Goal: Task Accomplishment & Management: Complete application form

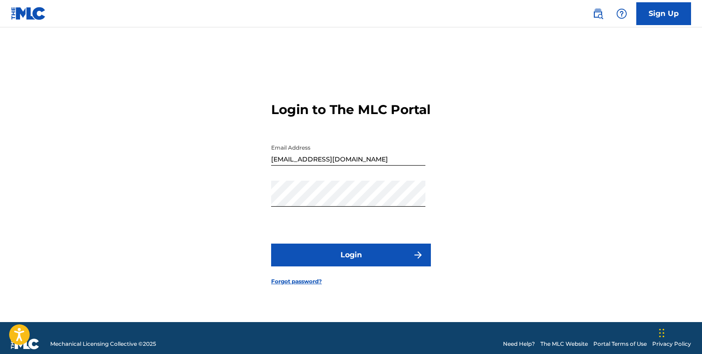
click at [343, 258] on button "Login" at bounding box center [351, 255] width 160 height 23
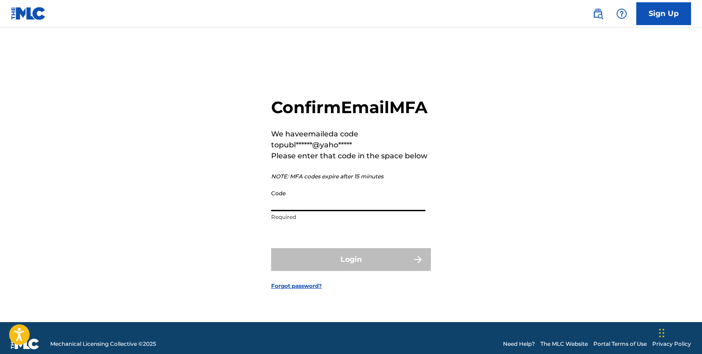
click at [346, 210] on input "Code" at bounding box center [348, 198] width 154 height 26
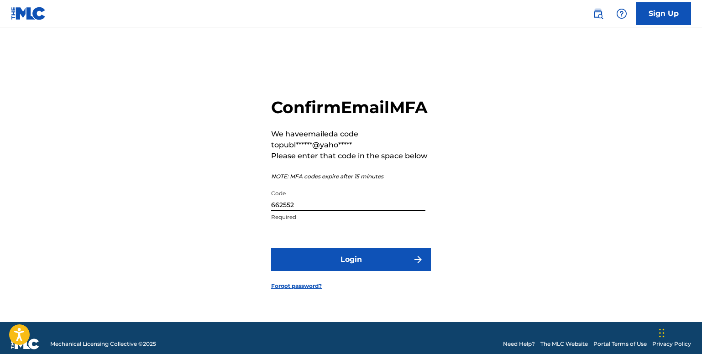
type input "662552"
click at [373, 266] on button "Login" at bounding box center [351, 259] width 160 height 23
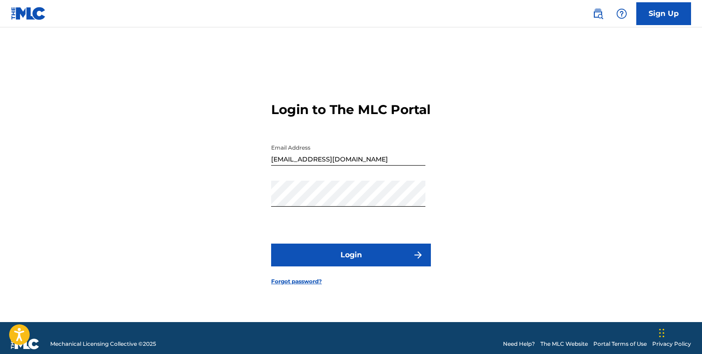
click at [383, 259] on button "Login" at bounding box center [351, 255] width 160 height 23
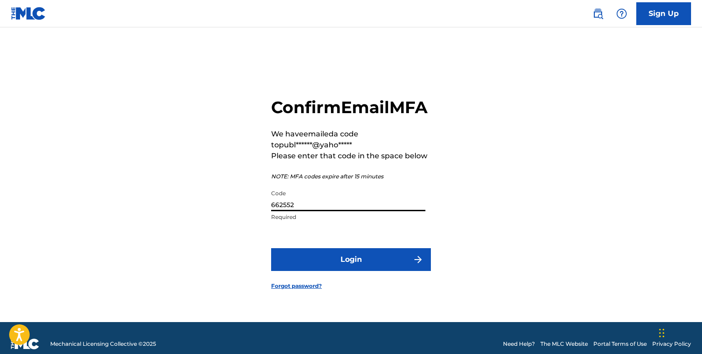
drag, startPoint x: 271, startPoint y: 213, endPoint x: 352, endPoint y: 224, distance: 81.5
click at [352, 224] on div "Code 662552 Required" at bounding box center [348, 205] width 154 height 41
type input "585708"
click at [349, 265] on button "Login" at bounding box center [351, 259] width 160 height 23
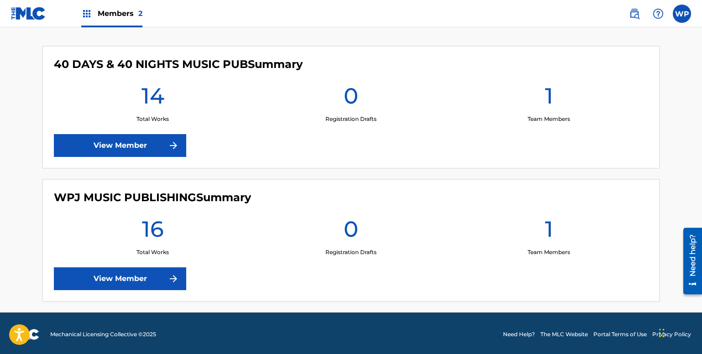
scroll to position [246, 0]
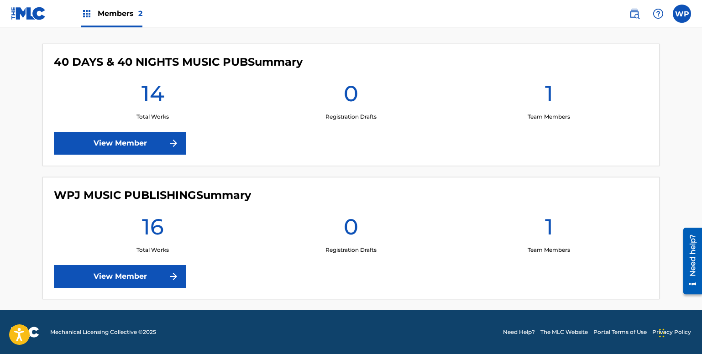
click at [132, 142] on link "View Member" at bounding box center [120, 143] width 132 height 23
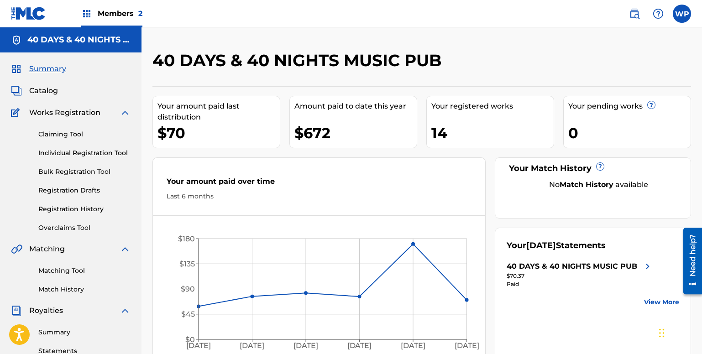
click at [76, 151] on link "Individual Registration Tool" at bounding box center [84, 153] width 92 height 10
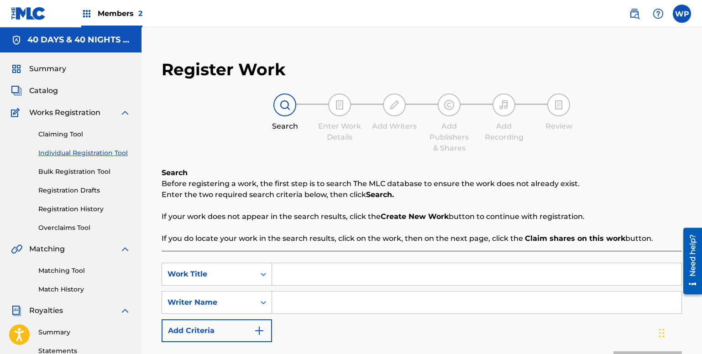
click at [302, 276] on input "Search Form" at bounding box center [476, 274] width 409 height 22
click at [311, 274] on input "Search Form" at bounding box center [476, 274] width 409 height 22
type input "Sing and Praise"
click at [315, 303] on input "Search Form" at bounding box center [476, 302] width 409 height 22
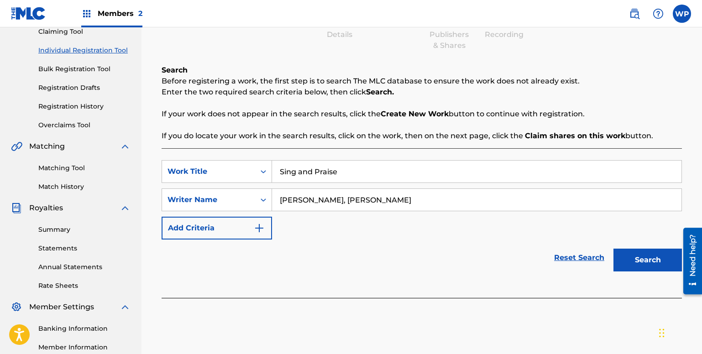
scroll to position [186, 0]
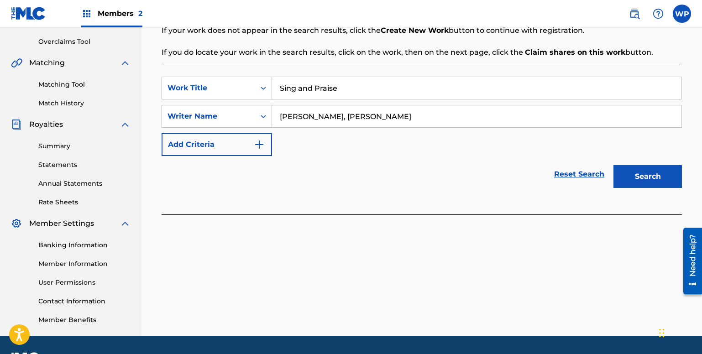
type input "[PERSON_NAME], [PERSON_NAME]"
click at [660, 175] on button "Search" at bounding box center [647, 176] width 68 height 23
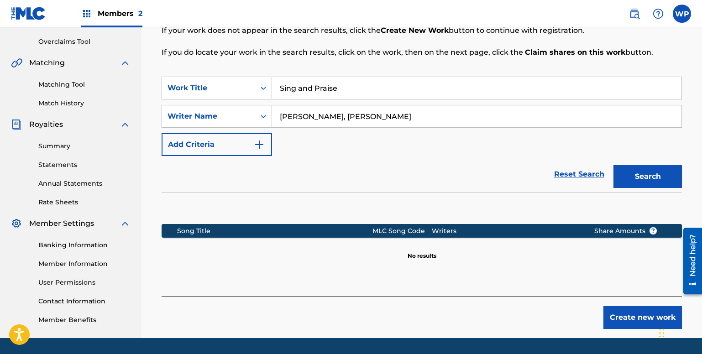
click at [654, 314] on button "Create new work" at bounding box center [642, 317] width 78 height 23
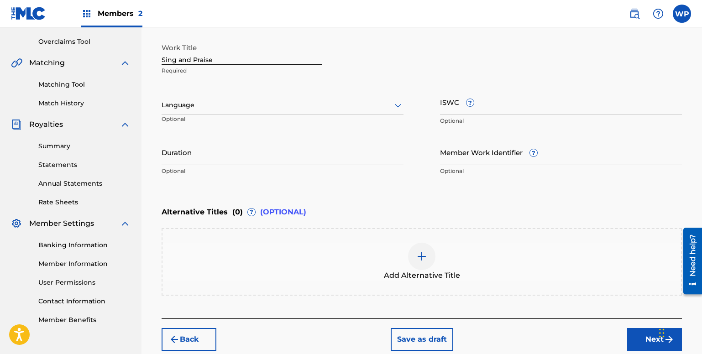
click at [217, 159] on input "Duration" at bounding box center [282, 152] width 242 height 26
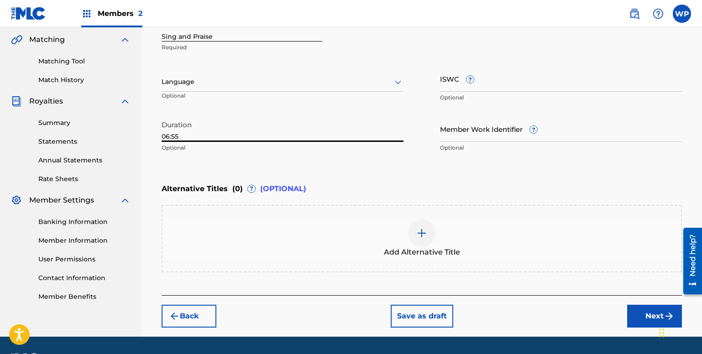
scroll to position [236, 0]
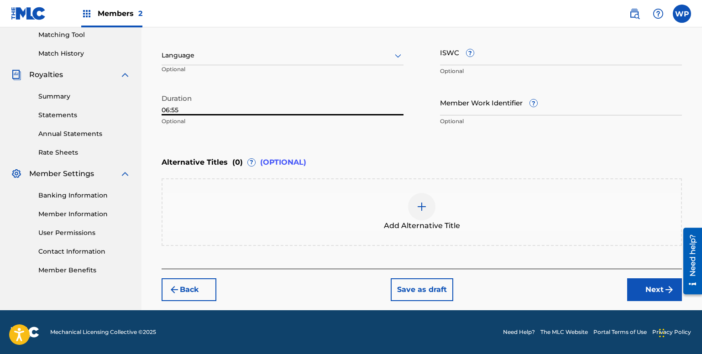
type input "06:55"
click at [662, 289] on button "Next" at bounding box center [654, 289] width 55 height 23
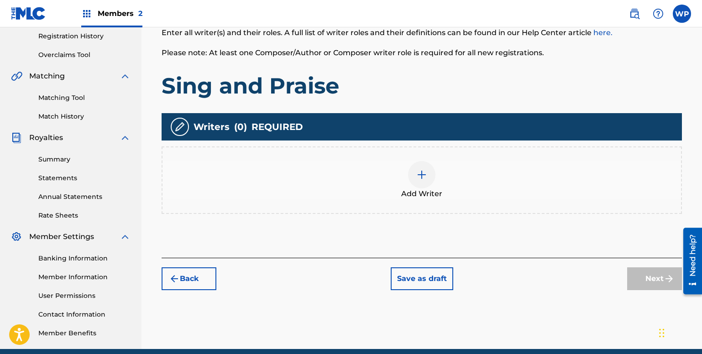
scroll to position [178, 0]
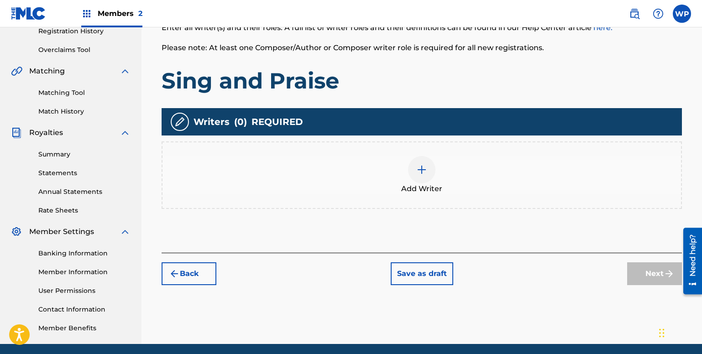
click at [422, 169] on img at bounding box center [421, 169] width 11 height 11
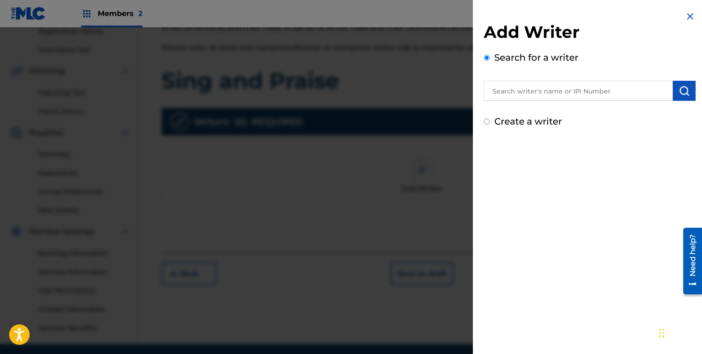
click at [523, 90] on input "text" at bounding box center [578, 91] width 189 height 20
type input "[PERSON_NAME]"
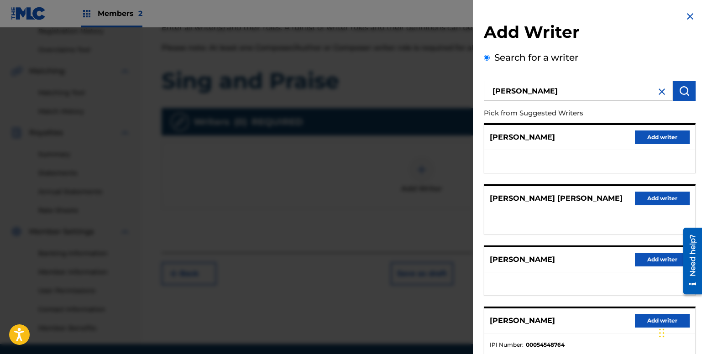
click at [664, 132] on button "Add writer" at bounding box center [662, 137] width 55 height 14
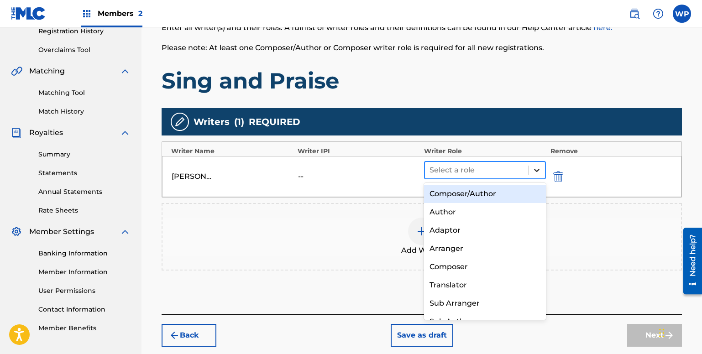
click at [535, 169] on icon at bounding box center [536, 170] width 9 height 9
click at [459, 194] on div "Composer/Author" at bounding box center [485, 194] width 122 height 18
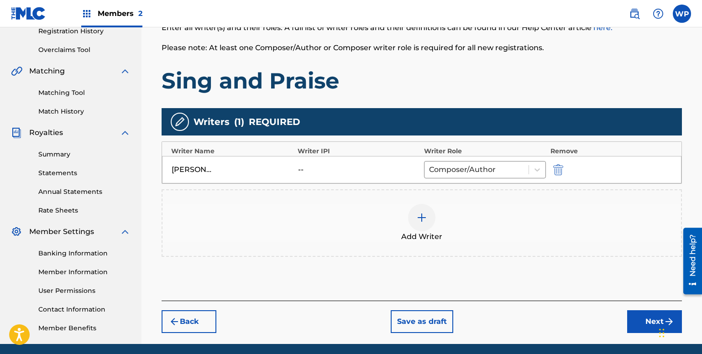
click at [422, 217] on img at bounding box center [421, 217] width 11 height 11
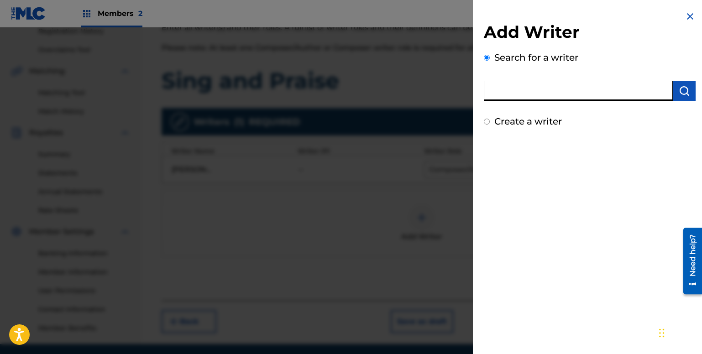
click at [524, 90] on input "text" at bounding box center [578, 91] width 189 height 20
type input "[PERSON_NAME] ini"
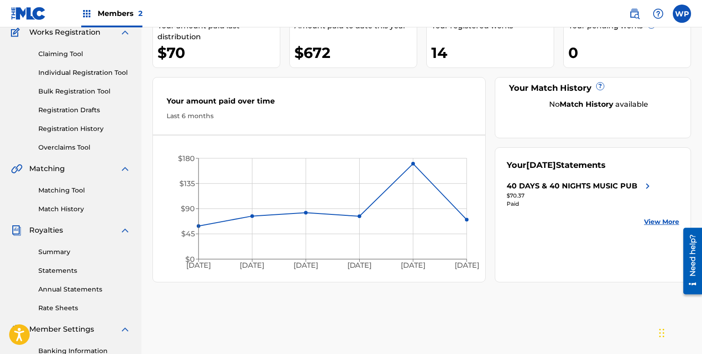
scroll to position [79, 0]
click at [63, 109] on link "Registration Drafts" at bounding box center [84, 111] width 92 height 10
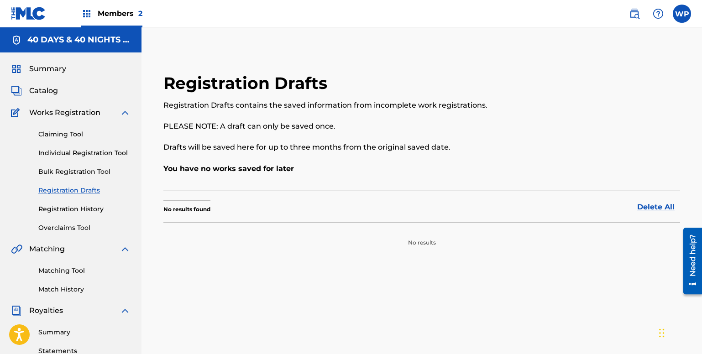
click at [95, 150] on link "Individual Registration Tool" at bounding box center [84, 153] width 92 height 10
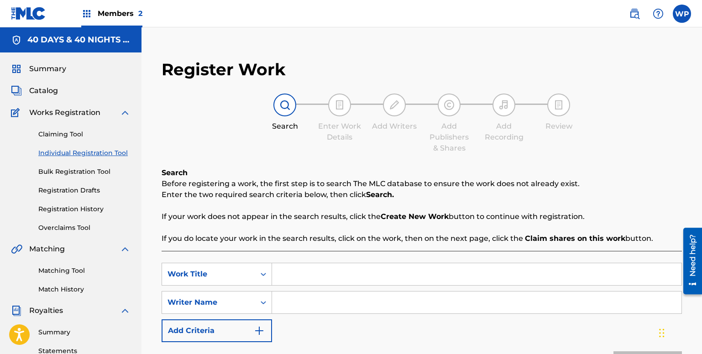
click at [360, 279] on input "Search Form" at bounding box center [476, 274] width 409 height 22
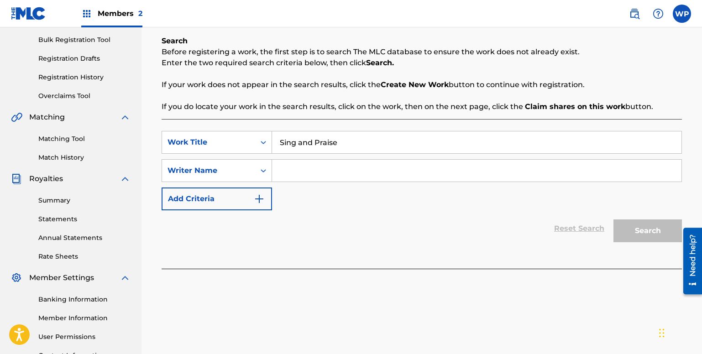
scroll to position [212, 0]
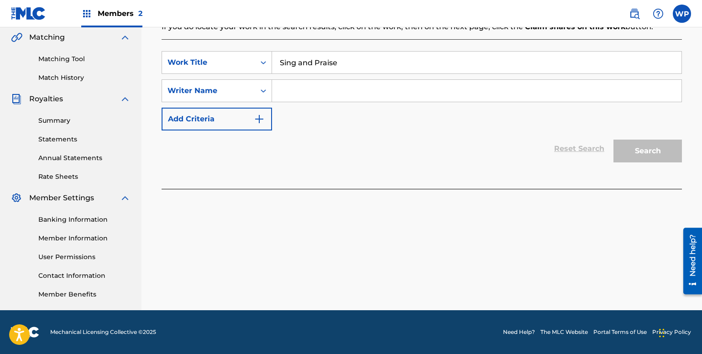
type input "Sing and Praise"
click at [281, 90] on input "Search Form" at bounding box center [476, 91] width 409 height 22
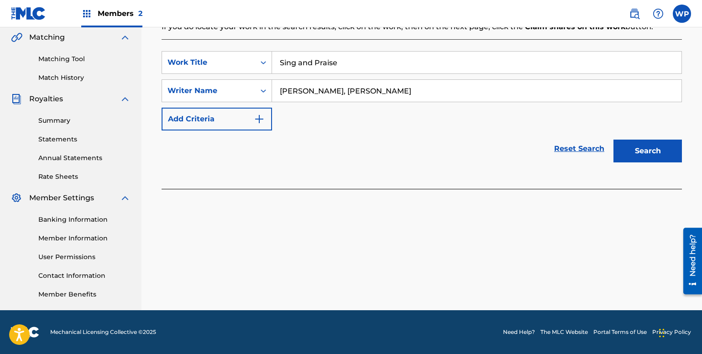
click at [658, 148] on button "Search" at bounding box center [647, 151] width 68 height 23
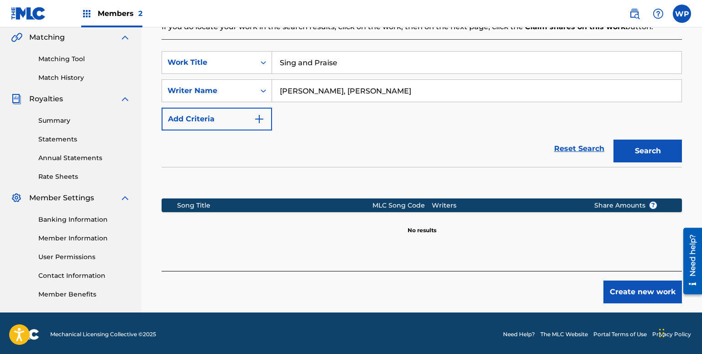
drag, startPoint x: 402, startPoint y: 91, endPoint x: 420, endPoint y: 96, distance: 18.9
click at [420, 95] on input "[PERSON_NAME], [PERSON_NAME]" at bounding box center [476, 91] width 409 height 22
type input "[PERSON_NAME], [PERSON_NAME]"
click at [652, 290] on button "Create new work" at bounding box center [642, 292] width 78 height 23
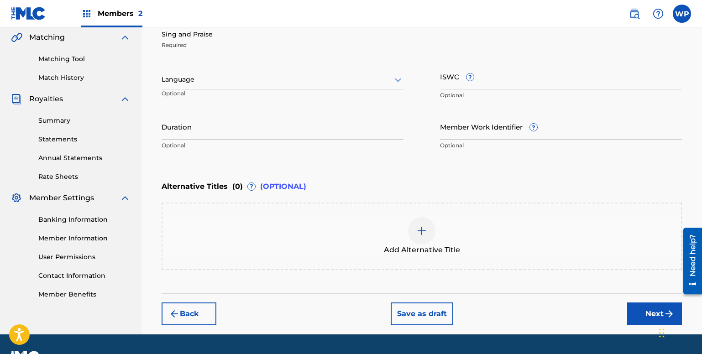
scroll to position [236, 0]
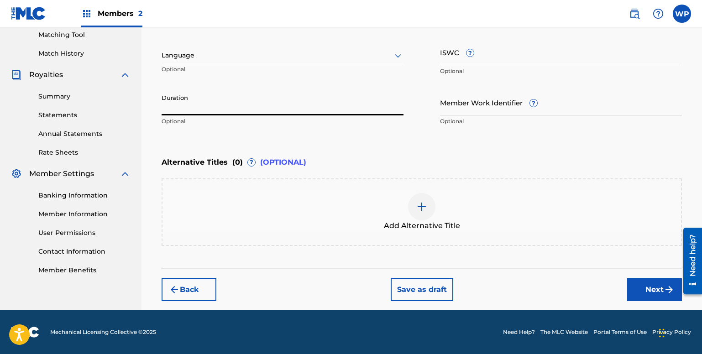
click at [198, 109] on input "Duration" at bounding box center [282, 102] width 242 height 26
type input "06:55"
click at [662, 286] on button "Next" at bounding box center [654, 289] width 55 height 23
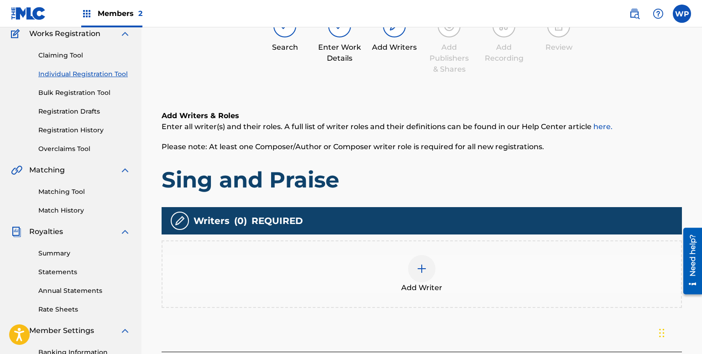
scroll to position [41, 0]
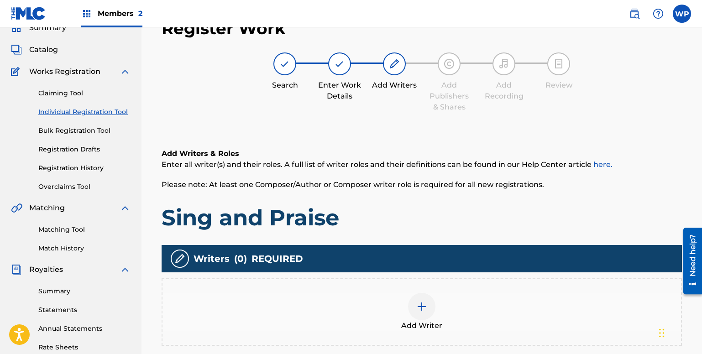
click at [424, 306] on img at bounding box center [421, 306] width 11 height 11
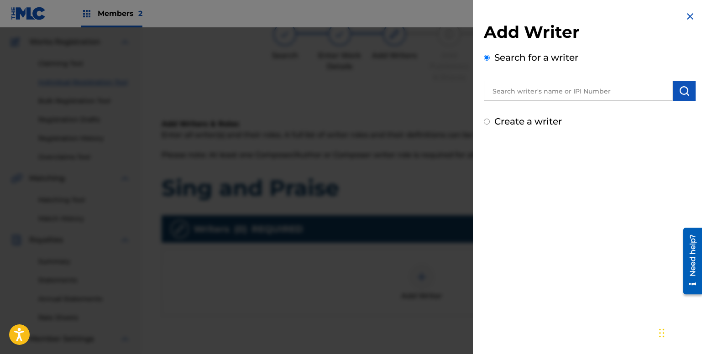
scroll to position [87, 0]
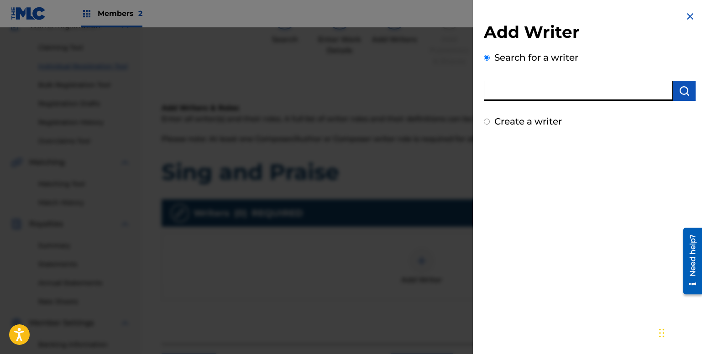
click at [528, 90] on input "text" at bounding box center [578, 91] width 189 height 20
type input "[PERSON_NAME]"
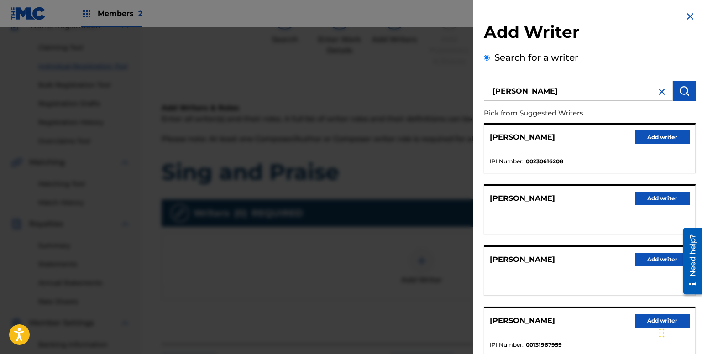
click at [657, 135] on button "Add writer" at bounding box center [662, 137] width 55 height 14
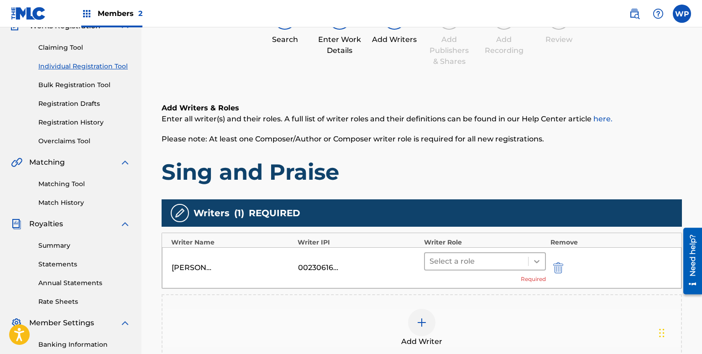
click at [539, 262] on icon at bounding box center [536, 261] width 9 height 9
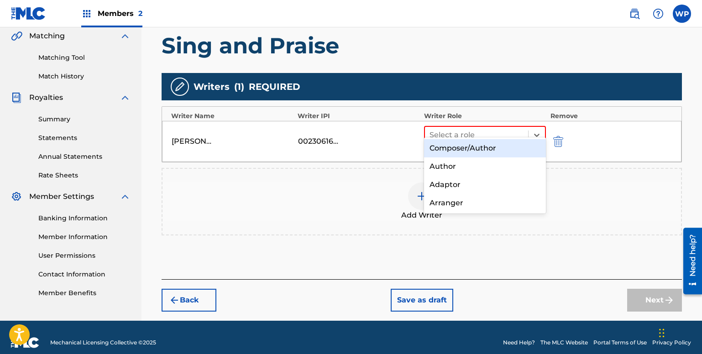
scroll to position [224, 0]
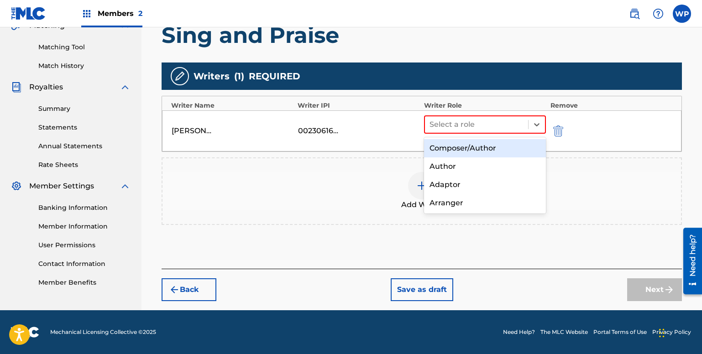
click at [476, 150] on div "Composer/Author" at bounding box center [485, 148] width 122 height 18
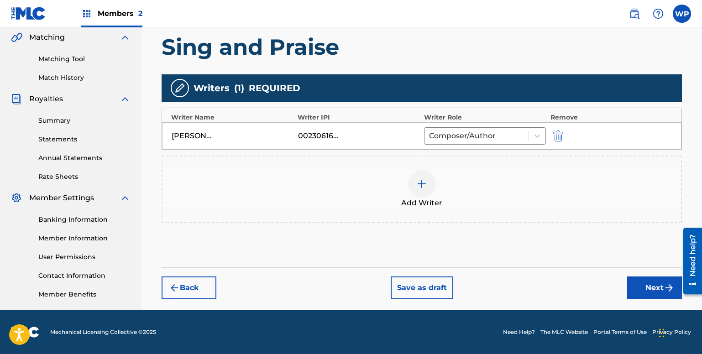
click at [421, 182] on img at bounding box center [421, 183] width 11 height 11
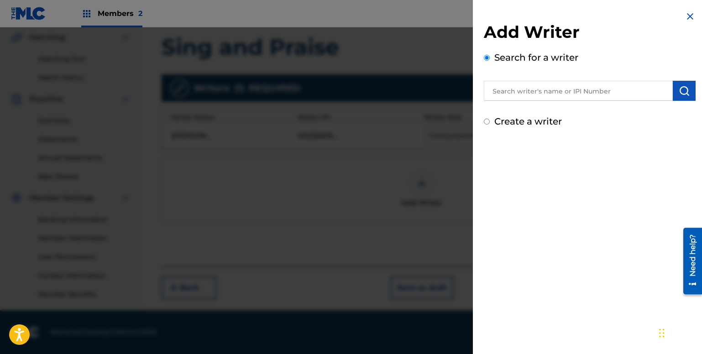
click at [505, 94] on input "text" at bounding box center [578, 91] width 189 height 20
type input "[PERSON_NAME]"
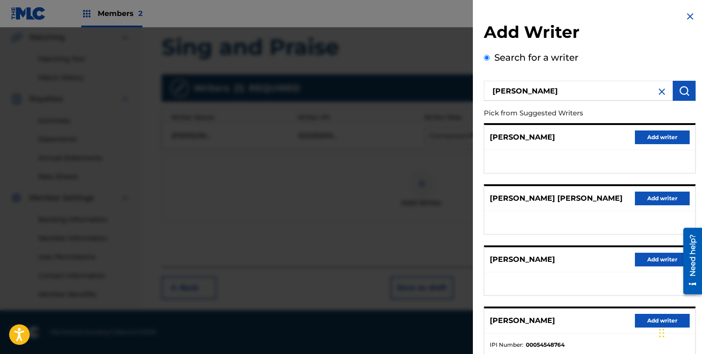
click at [654, 321] on button "Add writer" at bounding box center [662, 321] width 55 height 14
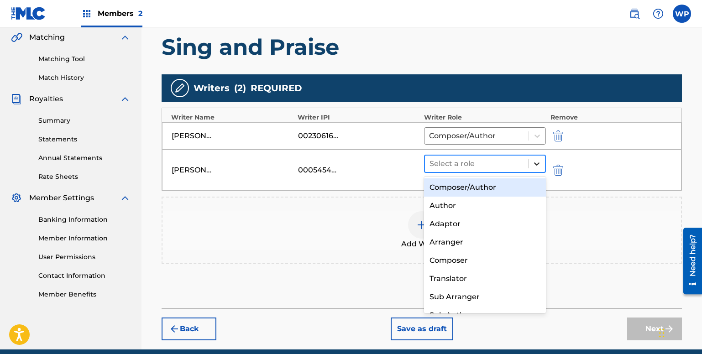
click at [533, 163] on icon at bounding box center [536, 163] width 9 height 9
click at [446, 188] on div "Composer/Author" at bounding box center [485, 187] width 122 height 18
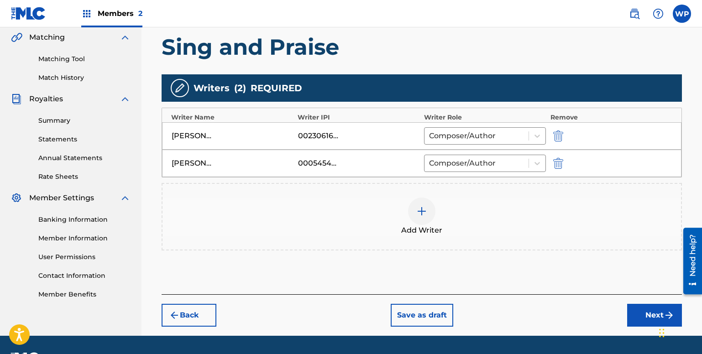
scroll to position [237, 0]
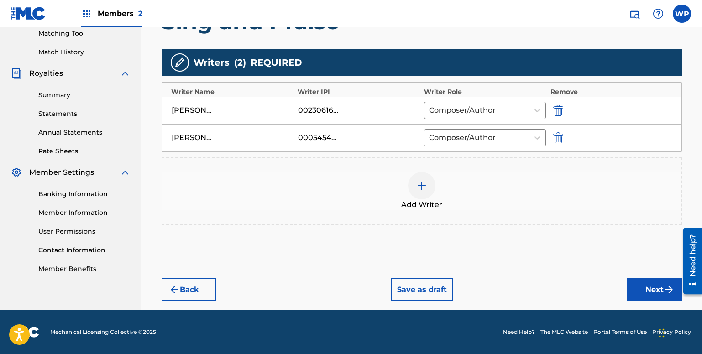
click at [654, 289] on button "Next" at bounding box center [654, 289] width 55 height 23
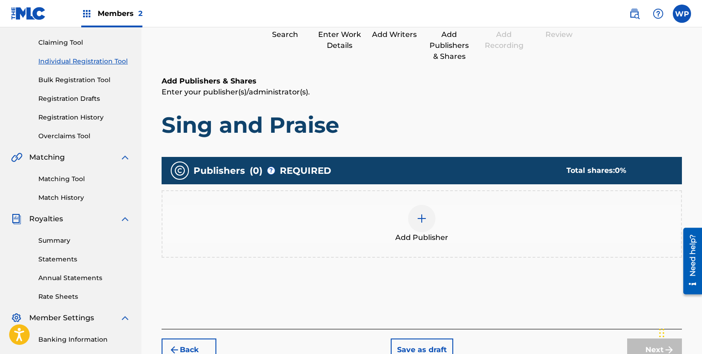
scroll to position [41, 0]
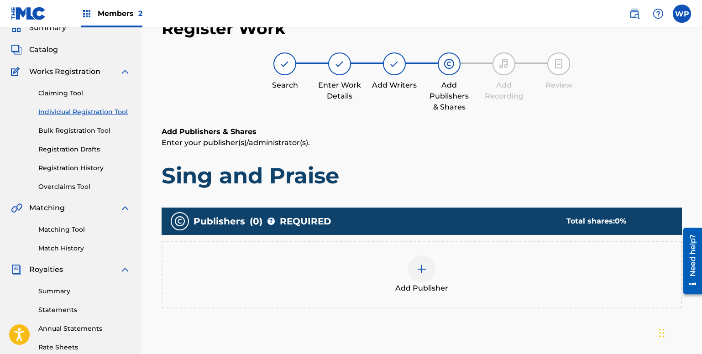
click at [421, 269] on img at bounding box center [421, 269] width 11 height 11
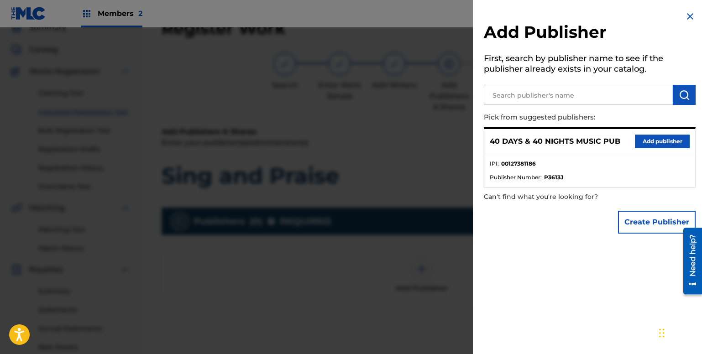
click at [644, 142] on button "Add publisher" at bounding box center [662, 142] width 55 height 14
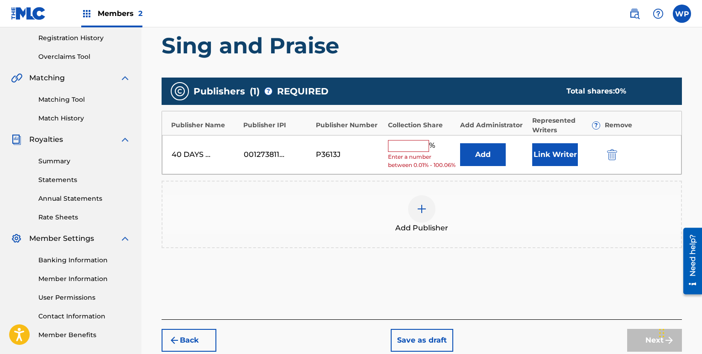
scroll to position [172, 0]
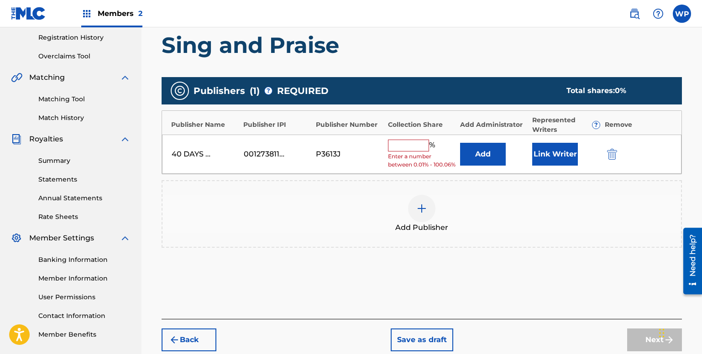
click at [406, 146] on input "text" at bounding box center [408, 146] width 41 height 12
type input "50"
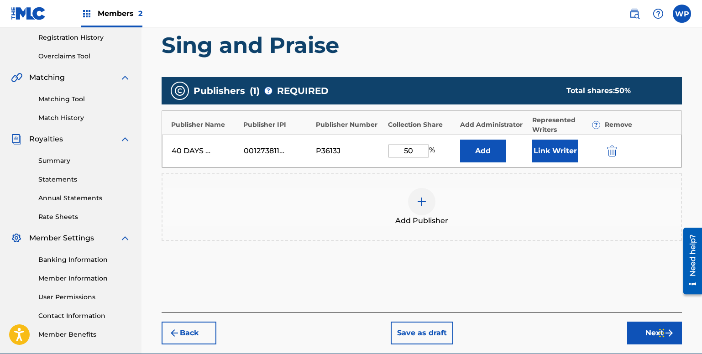
click at [419, 197] on img at bounding box center [421, 201] width 11 height 11
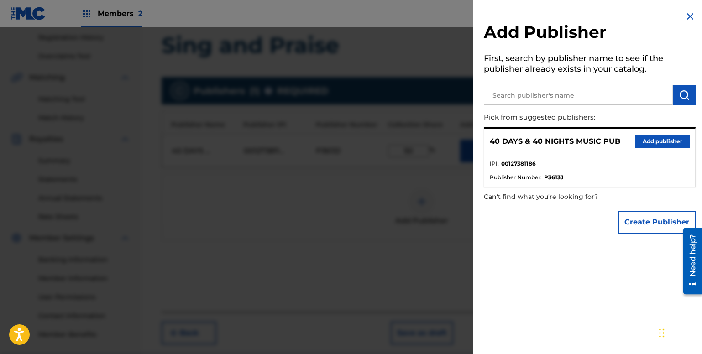
click at [523, 98] on input "text" at bounding box center [578, 95] width 189 height 20
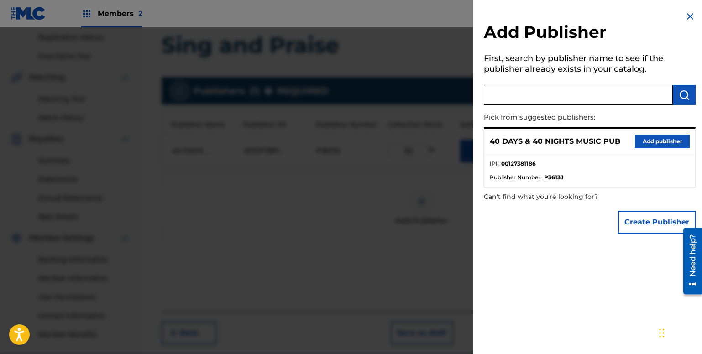
click at [519, 90] on input "text" at bounding box center [578, 95] width 189 height 20
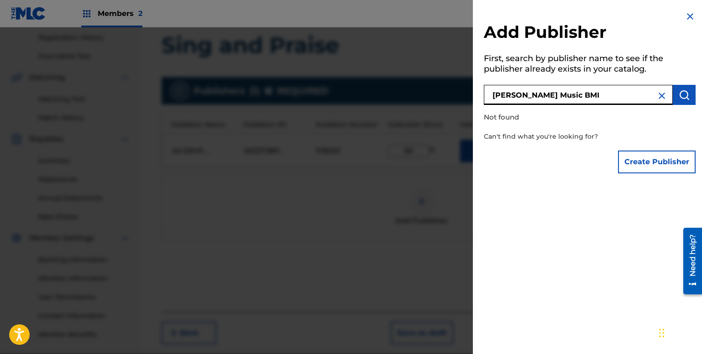
drag, startPoint x: 543, startPoint y: 93, endPoint x: 591, endPoint y: 96, distance: 48.5
click at [591, 96] on input "[PERSON_NAME] Music BMI" at bounding box center [578, 95] width 189 height 20
type input "[PERSON_NAME] Music"
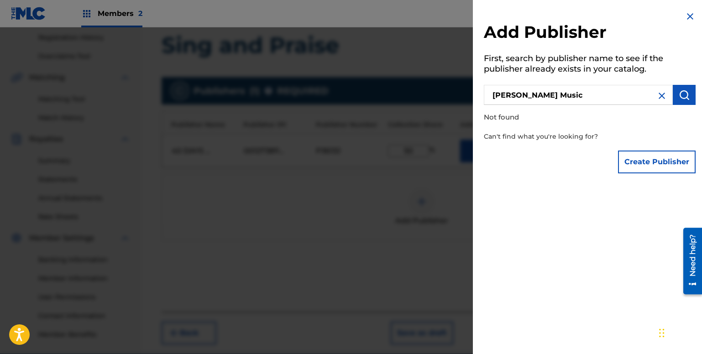
click at [583, 137] on p "Can't find what you're looking for?" at bounding box center [564, 136] width 160 height 19
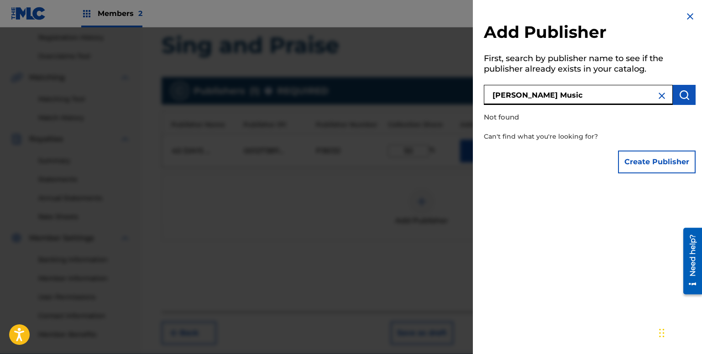
drag, startPoint x: 488, startPoint y: 95, endPoint x: 557, endPoint y: 99, distance: 68.5
click at [557, 99] on input "[PERSON_NAME] Music" at bounding box center [578, 95] width 189 height 20
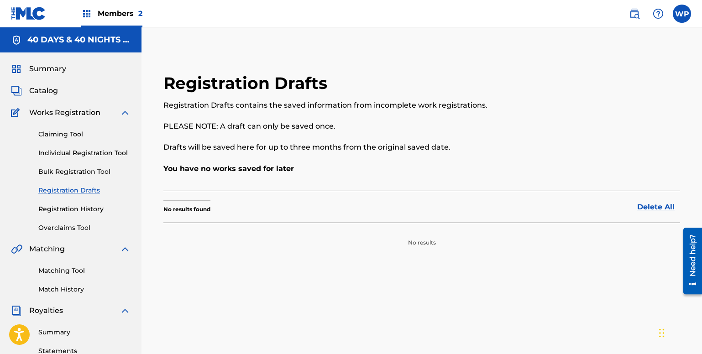
click at [76, 190] on link "Registration Drafts" at bounding box center [84, 191] width 92 height 10
click at [76, 154] on link "Individual Registration Tool" at bounding box center [84, 153] width 92 height 10
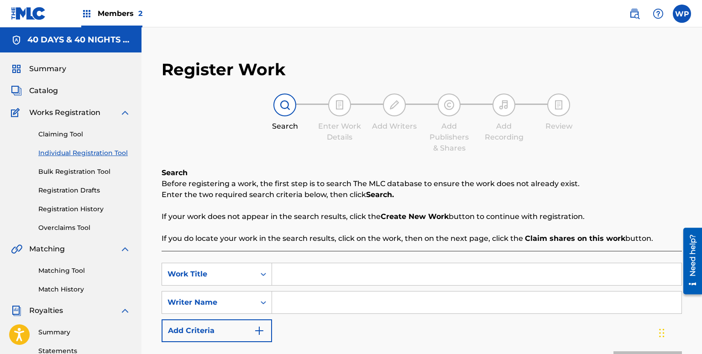
click at [323, 272] on input "Search Form" at bounding box center [476, 274] width 409 height 22
type input "Sing and Praise"
click at [373, 293] on input "Search Form" at bounding box center [476, 302] width 409 height 22
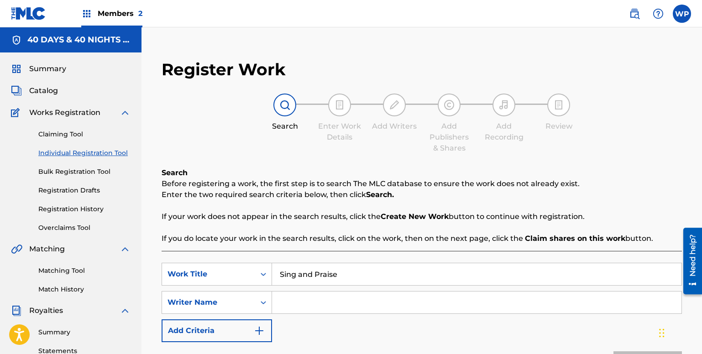
type input "[PERSON_NAME], [PERSON_NAME]"
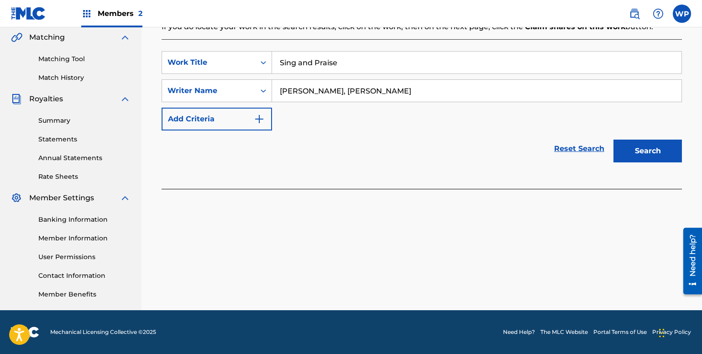
click at [649, 147] on button "Search" at bounding box center [647, 151] width 68 height 23
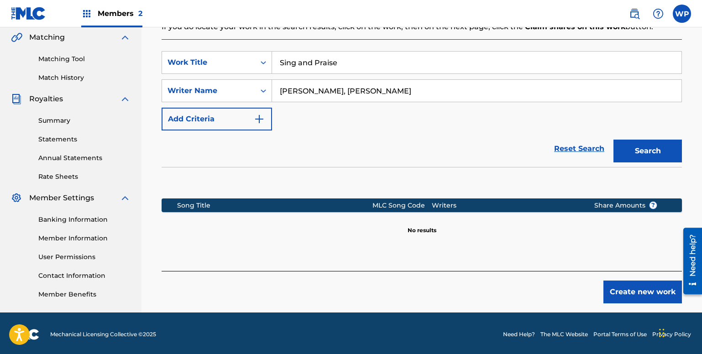
click at [650, 289] on button "Create new work" at bounding box center [642, 292] width 78 height 23
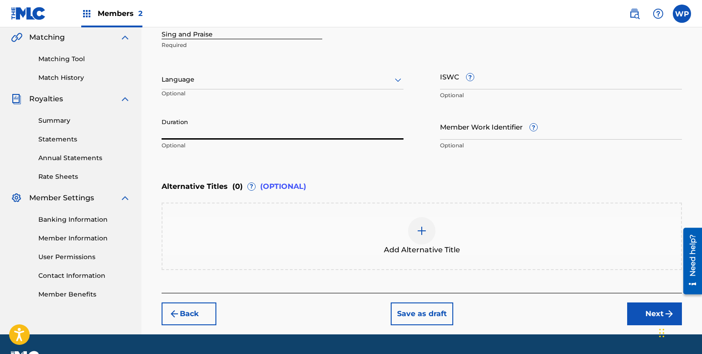
click at [232, 130] on input "Duration" at bounding box center [282, 127] width 242 height 26
type input "06:55"
click at [646, 310] on button "Next" at bounding box center [654, 313] width 55 height 23
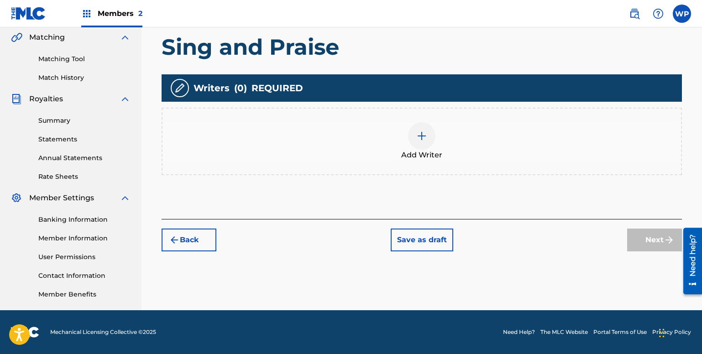
click at [423, 140] on img at bounding box center [421, 135] width 11 height 11
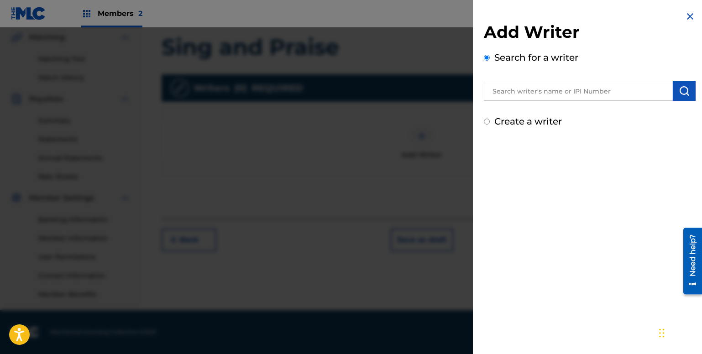
click at [525, 91] on input "text" at bounding box center [578, 91] width 189 height 20
type input "[PERSON_NAME]"
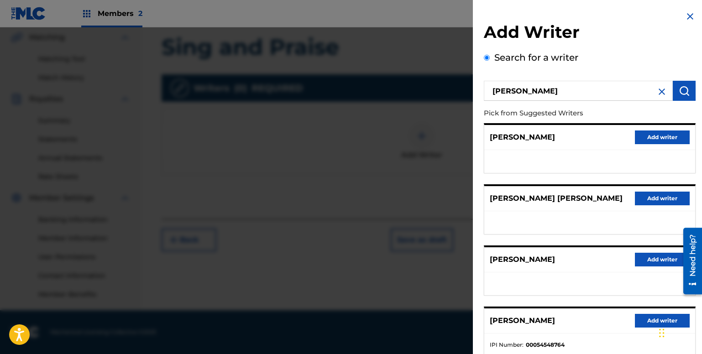
click at [643, 318] on button "Add writer" at bounding box center [662, 321] width 55 height 14
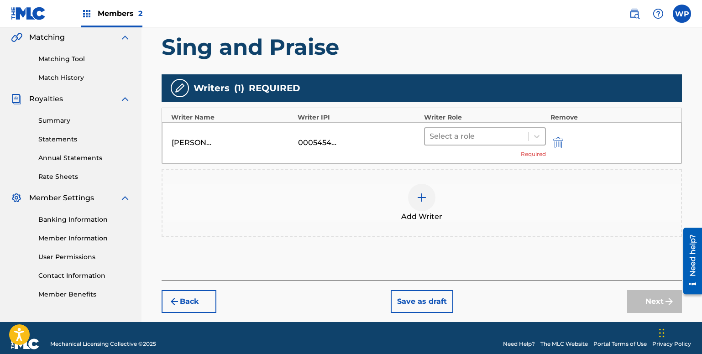
click at [445, 135] on div at bounding box center [476, 136] width 94 height 13
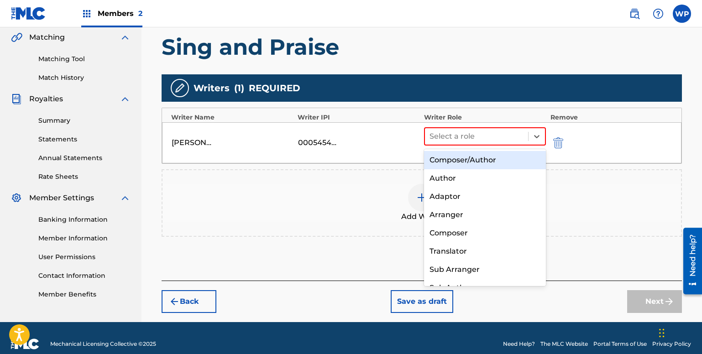
click at [475, 161] on div "Composer/Author" at bounding box center [485, 160] width 122 height 18
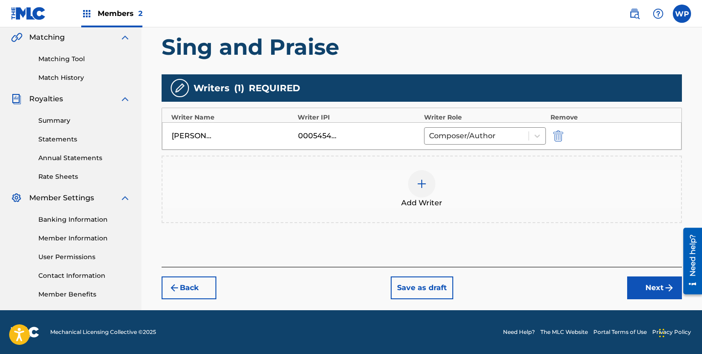
click at [419, 183] on img at bounding box center [421, 183] width 11 height 11
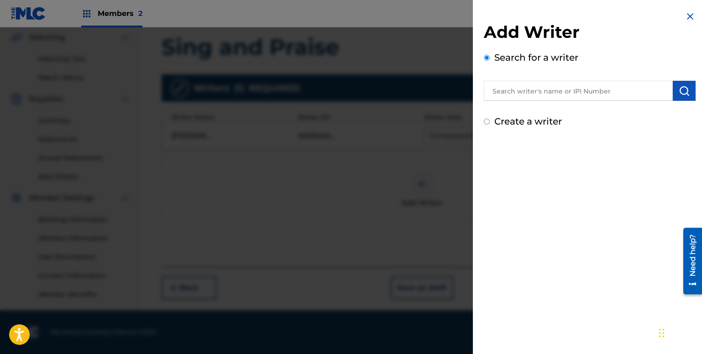
click at [526, 91] on input "text" at bounding box center [578, 91] width 189 height 20
type input "[PERSON_NAME]"
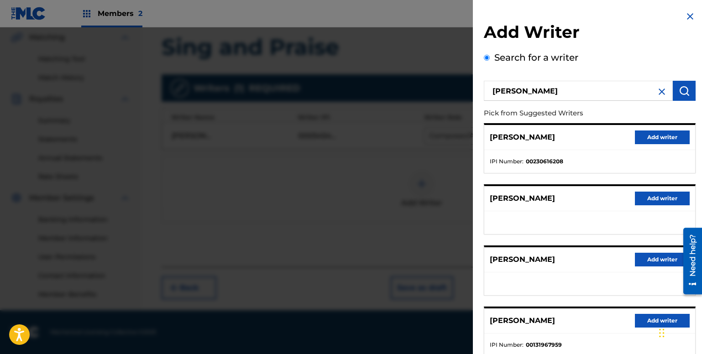
click at [670, 138] on button "Add writer" at bounding box center [662, 137] width 55 height 14
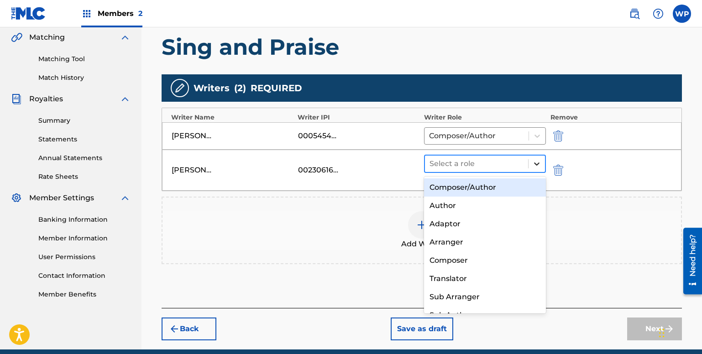
click at [536, 162] on icon at bounding box center [536, 163] width 9 height 9
click at [483, 187] on div "Composer/Author" at bounding box center [485, 187] width 122 height 18
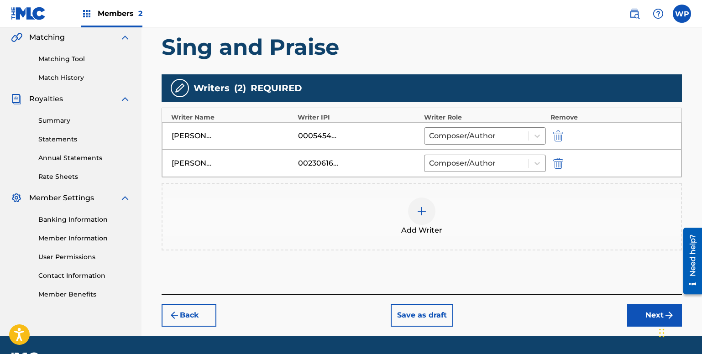
click at [649, 311] on button "Next" at bounding box center [654, 315] width 55 height 23
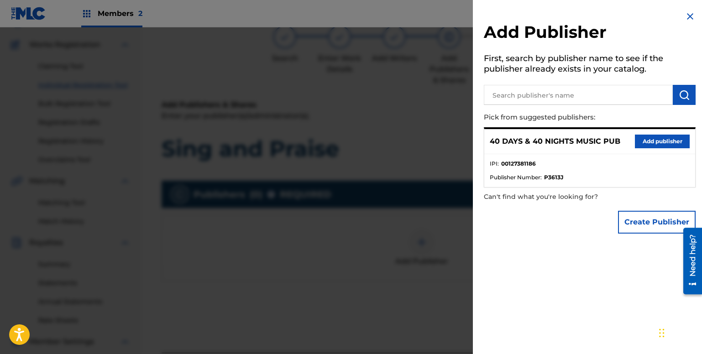
scroll to position [41, 0]
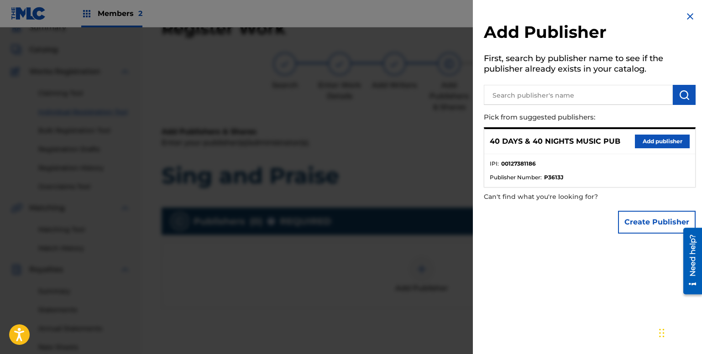
click at [658, 136] on button "Add publisher" at bounding box center [662, 142] width 55 height 14
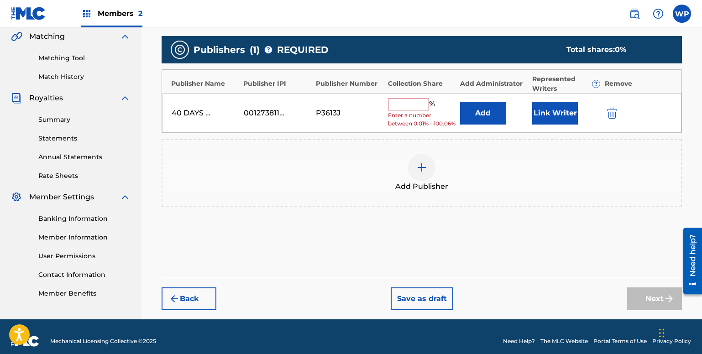
scroll to position [230, 0]
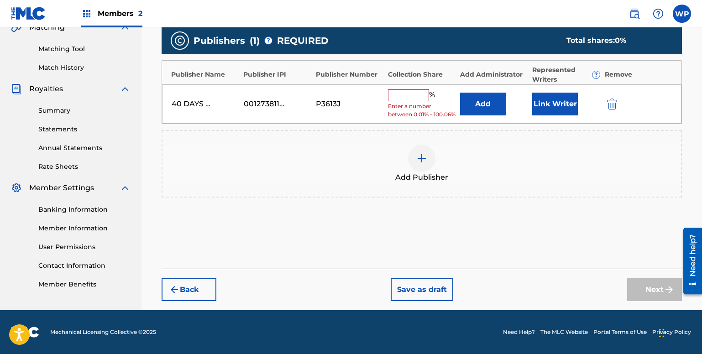
click at [405, 91] on input "text" at bounding box center [408, 95] width 41 height 12
type input "50"
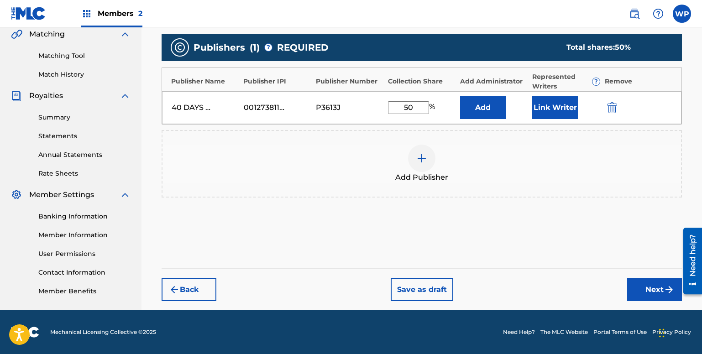
scroll to position [215, 0]
click at [419, 155] on img at bounding box center [421, 158] width 11 height 11
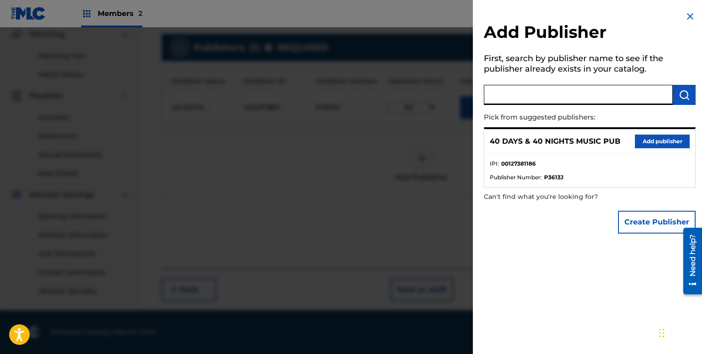
click at [533, 98] on input "text" at bounding box center [578, 95] width 189 height 20
type input "Baby [PERSON_NAME]"
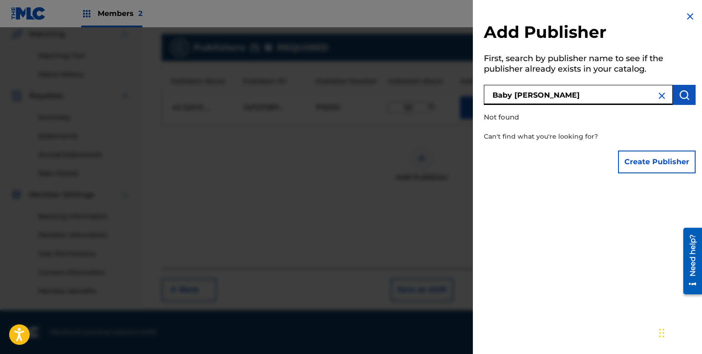
click at [569, 99] on input "Baby [PERSON_NAME]" at bounding box center [578, 95] width 189 height 20
drag, startPoint x: 490, startPoint y: 97, endPoint x: 571, endPoint y: 99, distance: 80.3
click at [571, 99] on input "Baby [PERSON_NAME]" at bounding box center [578, 95] width 189 height 20
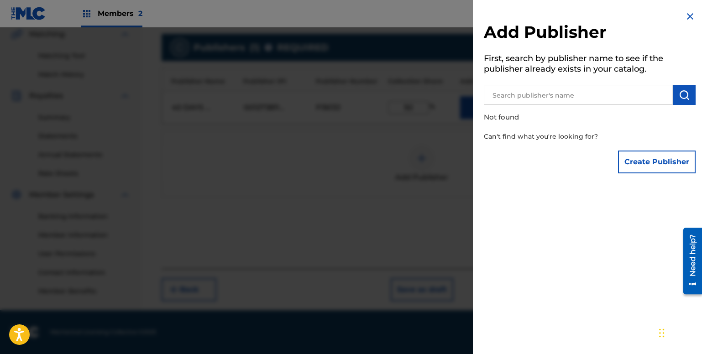
click at [636, 202] on div "Add Publisher First, search by publisher name to see if the publisher already e…" at bounding box center [590, 177] width 234 height 354
click at [484, 15] on div "Add Publisher First, search by publisher name to see if the publisher already e…" at bounding box center [590, 94] width 234 height 189
click at [485, 15] on div "Add Publisher First, search by publisher name to see if the publisher already e…" at bounding box center [590, 94] width 234 height 189
click at [508, 116] on p "Not found" at bounding box center [564, 118] width 160 height 20
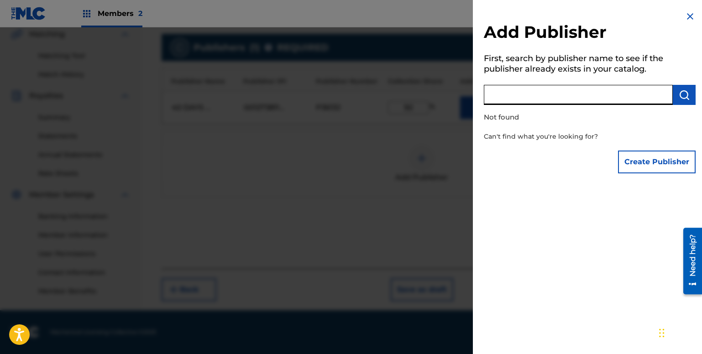
click at [588, 95] on input "text" at bounding box center [578, 95] width 189 height 20
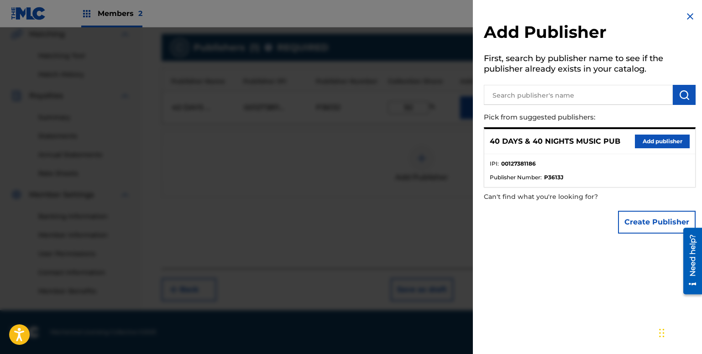
click at [535, 140] on p "40 DAYS & 40 NIGHTS MUSIC PUB" at bounding box center [554, 141] width 130 height 11
click at [652, 141] on button "Add publisher" at bounding box center [662, 142] width 55 height 14
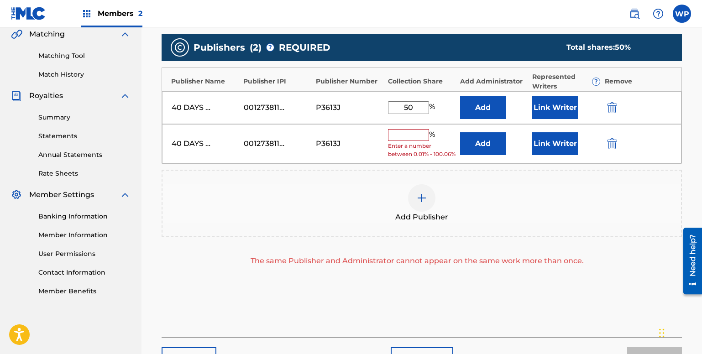
click at [404, 107] on input "50" at bounding box center [408, 107] width 41 height 13
drag, startPoint x: 404, startPoint y: 107, endPoint x: 427, endPoint y: 109, distance: 23.0
click at [427, 109] on input "50" at bounding box center [408, 107] width 41 height 13
click at [609, 143] on img "submit" at bounding box center [612, 143] width 10 height 11
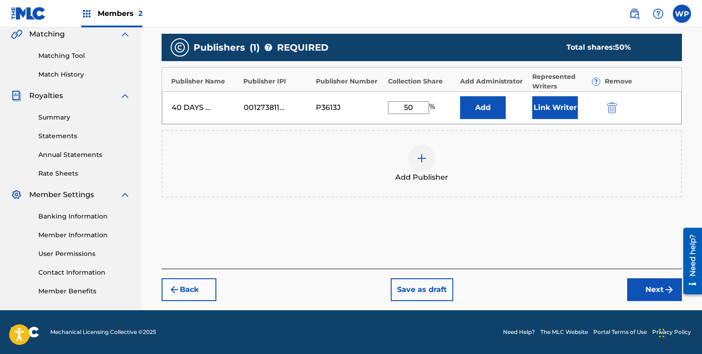
click at [657, 288] on button "Next" at bounding box center [654, 289] width 55 height 23
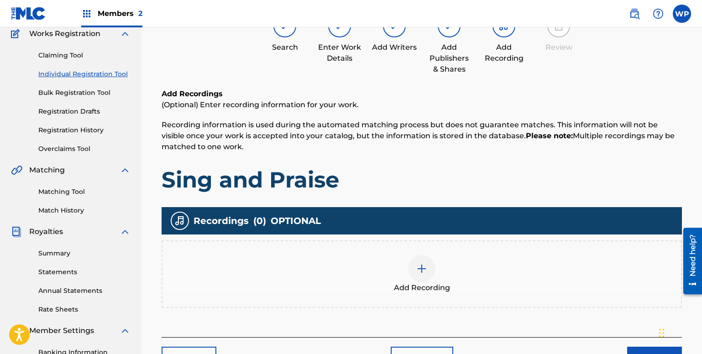
scroll to position [41, 0]
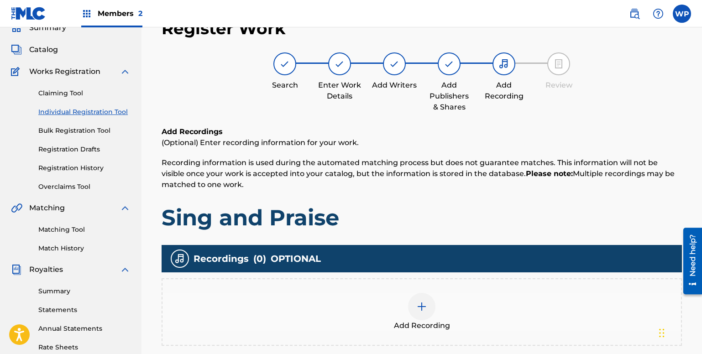
click at [419, 301] on img at bounding box center [421, 306] width 11 height 11
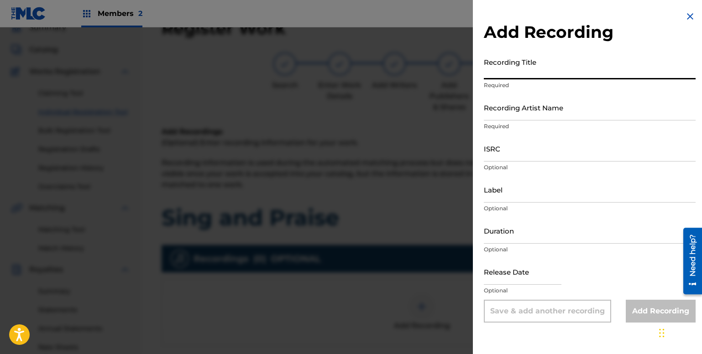
click at [517, 69] on input "Recording Title" at bounding box center [590, 66] width 212 height 26
type input "Sing and Praise"
click at [559, 109] on input "Recording Artist Name" at bounding box center [590, 107] width 212 height 26
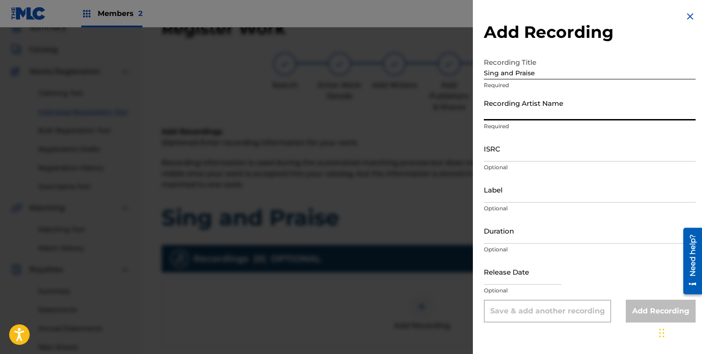
type input "[PERSON_NAME]"
type input "ALA Records/ALA Enterprises, Inc."
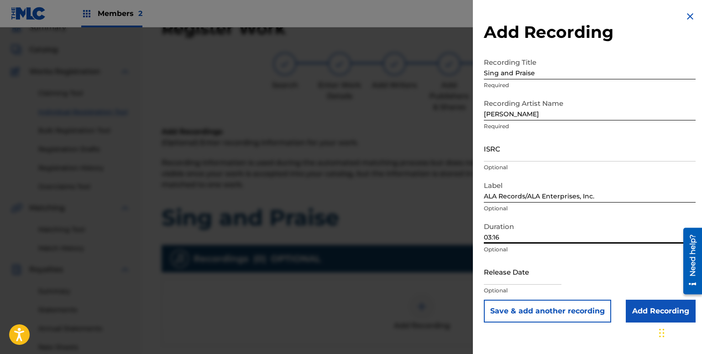
click at [488, 236] on input "03:16" at bounding box center [590, 231] width 212 height 26
type input "06:55"
select select "7"
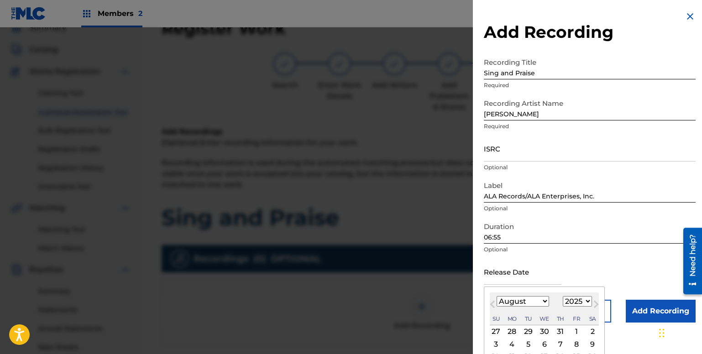
click at [507, 278] on input "text" at bounding box center [523, 272] width 78 height 26
drag, startPoint x: 496, startPoint y: 293, endPoint x: 575, endPoint y: 311, distance: 81.0
click at [559, 314] on div "August [DATE] February March April May June July August September October Novem…" at bounding box center [543, 308] width 109 height 33
click at [586, 300] on select "1899 1900 1901 1902 1903 1904 1905 1906 1907 1908 1909 1910 1911 1912 1913 1914…" at bounding box center [576, 301] width 29 height 10
select select "1982"
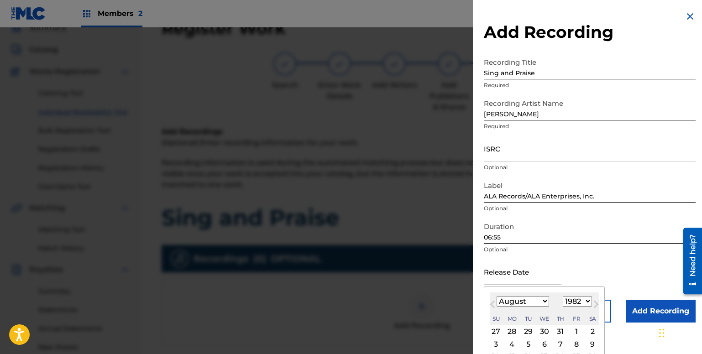
click at [562, 296] on select "1899 1900 1901 1902 1903 1904 1905 1906 1907 1908 1909 1910 1911 1912 1913 1914…" at bounding box center [576, 301] width 29 height 10
click at [557, 265] on input "text" at bounding box center [523, 272] width 78 height 26
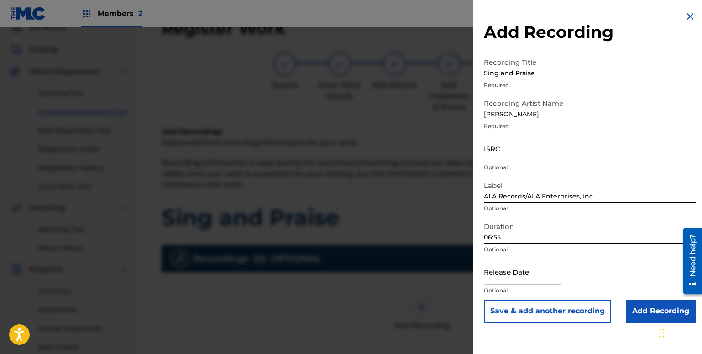
click at [597, 263] on div "Release Date Optional" at bounding box center [590, 279] width 212 height 41
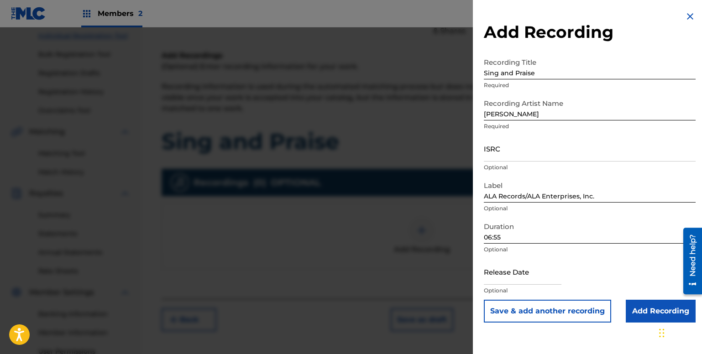
scroll to position [118, 0]
select select "7"
select select "2025"
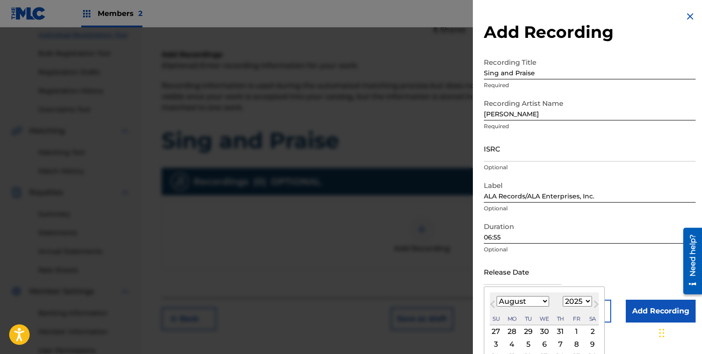
click at [505, 278] on input "text" at bounding box center [523, 272] width 78 height 26
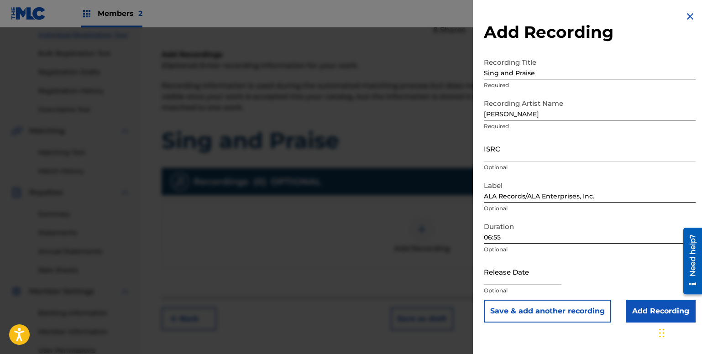
click at [639, 251] on p "Optional" at bounding box center [590, 249] width 212 height 8
click at [574, 312] on button "Save & add another recording" at bounding box center [547, 311] width 127 height 23
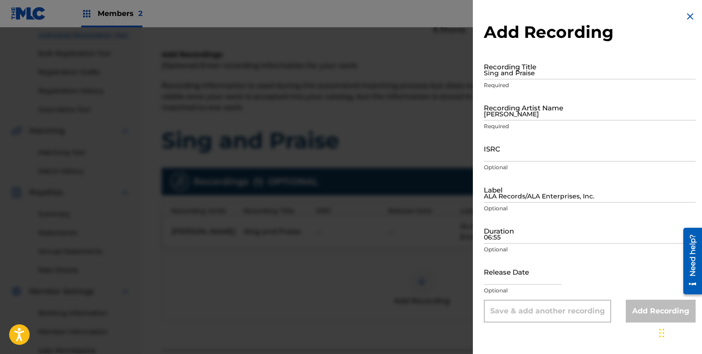
click at [607, 330] on div "Add Recording Recording Title Sing and Praise Required Recording Artist Name [P…" at bounding box center [590, 166] width 234 height 333
click at [652, 315] on div "Add Recording" at bounding box center [660, 311] width 70 height 23
click at [531, 286] on p "Optional" at bounding box center [590, 290] width 212 height 8
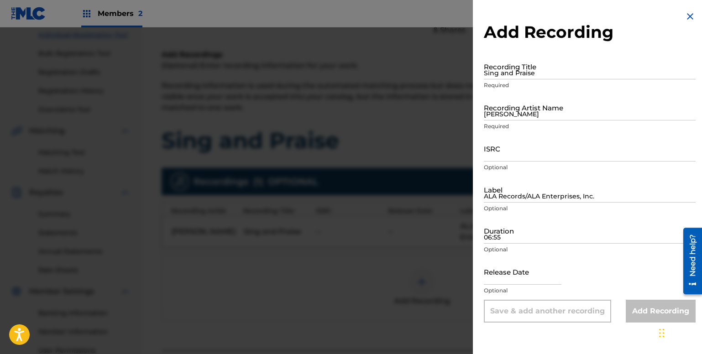
select select "7"
select select "2025"
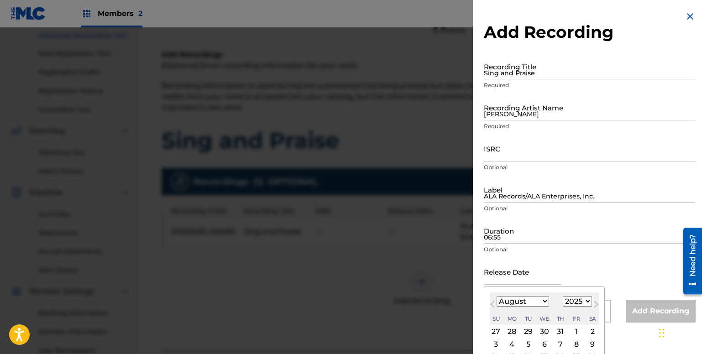
click at [519, 274] on input "text" at bounding box center [523, 272] width 78 height 26
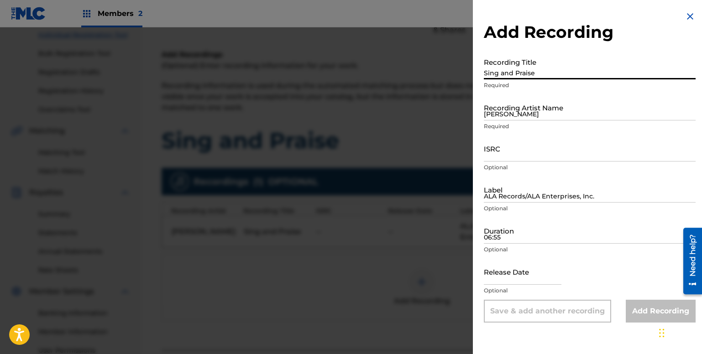
click at [550, 72] on input "Sing and Praise" at bounding box center [590, 66] width 212 height 26
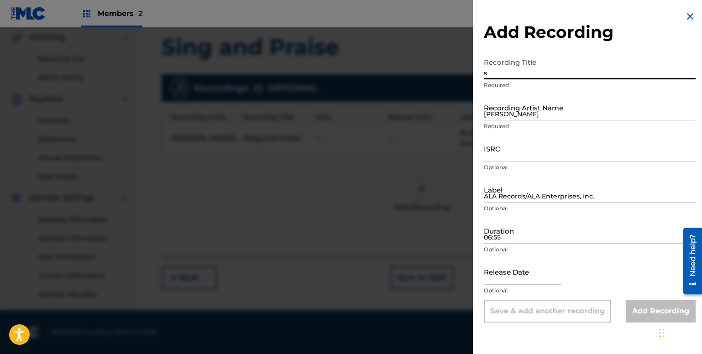
type input "s"
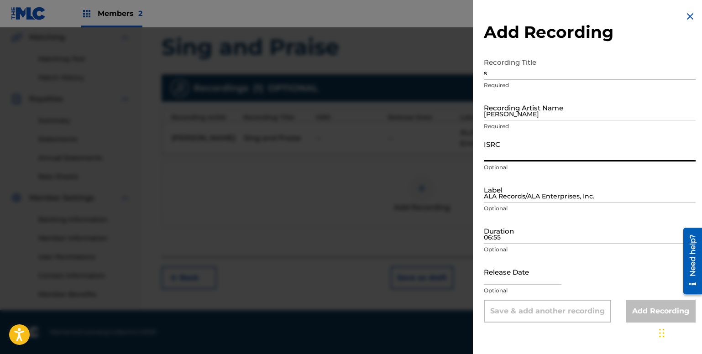
click at [513, 148] on input "ISRC" at bounding box center [590, 148] width 212 height 26
drag, startPoint x: 484, startPoint y: 143, endPoint x: 533, endPoint y: 144, distance: 48.8
click at [533, 144] on input "ISRC" at bounding box center [590, 148] width 212 height 26
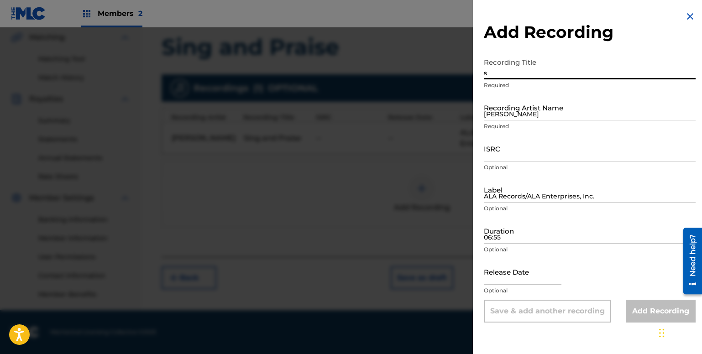
click at [545, 74] on input "s" at bounding box center [590, 66] width 212 height 26
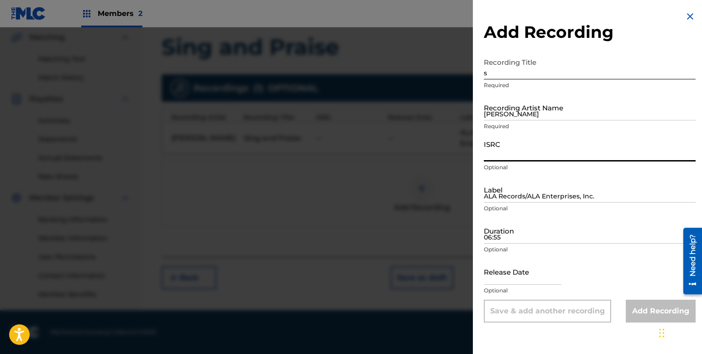
click at [585, 146] on input "ISRC" at bounding box center [590, 148] width 212 height 26
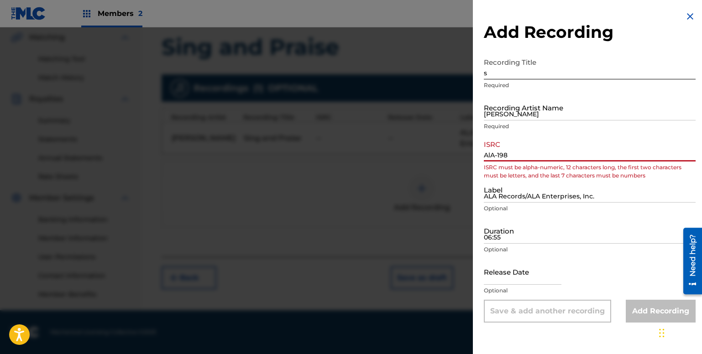
type input "AlA-1989"
drag, startPoint x: 486, startPoint y: 154, endPoint x: 543, endPoint y: 155, distance: 57.0
click at [543, 155] on input "AlA-1989" at bounding box center [590, 148] width 212 height 26
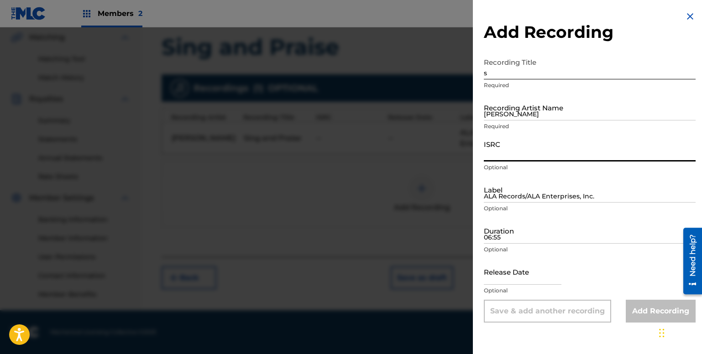
click at [686, 13] on img at bounding box center [689, 16] width 11 height 11
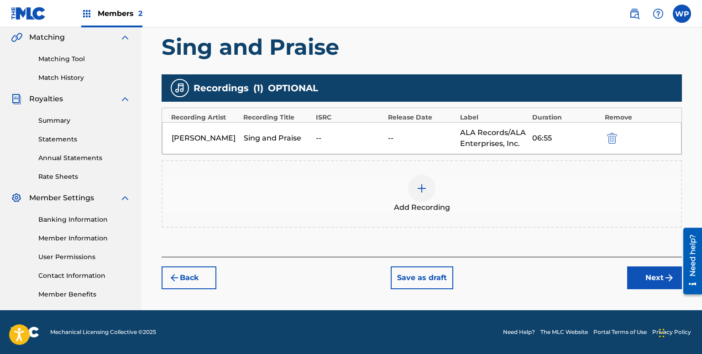
click at [386, 135] on div "[PERSON_NAME] and Praise -- -- ALA Records/ALA Enterprises, Inc. 06:55" at bounding box center [421, 138] width 519 height 32
click at [390, 135] on div "--" at bounding box center [422, 138] width 68 height 11
click at [422, 185] on img at bounding box center [421, 188] width 11 height 11
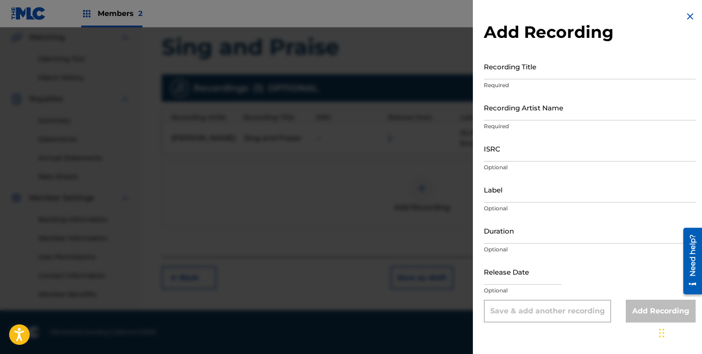
click at [687, 15] on img at bounding box center [689, 16] width 11 height 11
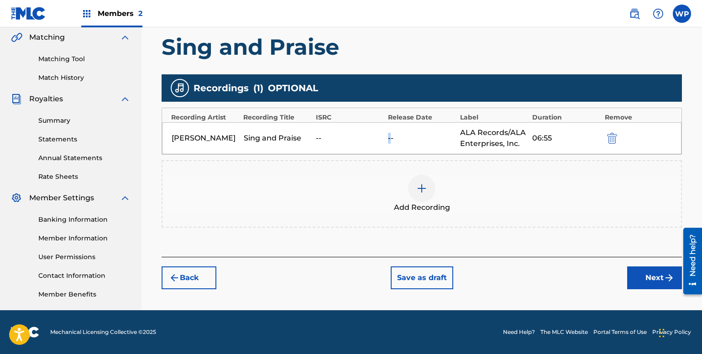
click at [422, 187] on img at bounding box center [421, 188] width 11 height 11
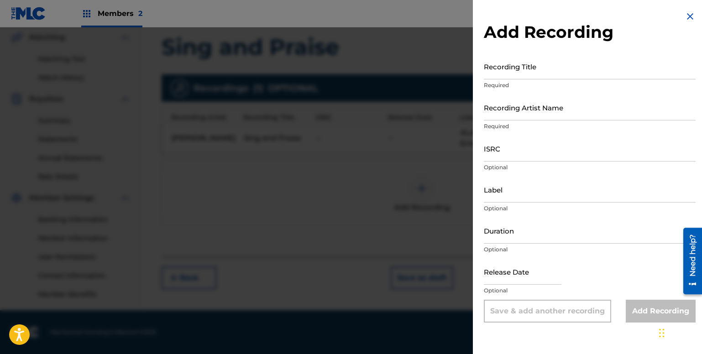
select select "7"
select select "2025"
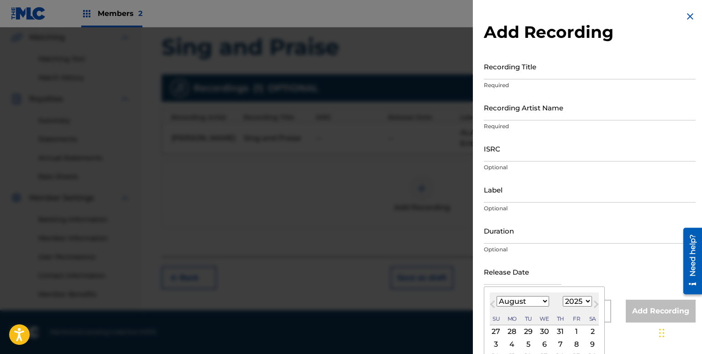
click at [532, 278] on input "text" at bounding box center [523, 272] width 78 height 26
click at [592, 343] on div "9" at bounding box center [592, 343] width 11 height 11
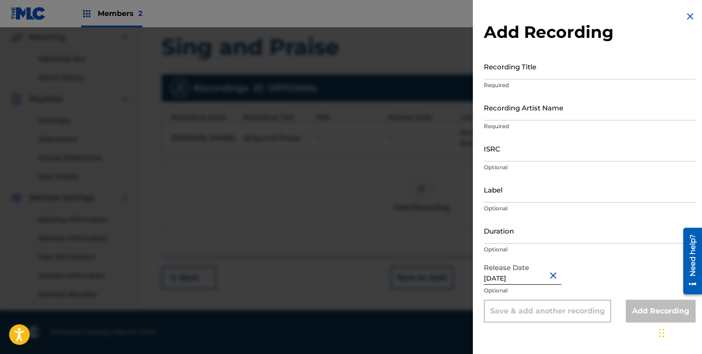
type input "[DATE]"
click at [525, 232] on input "Duration" at bounding box center [590, 231] width 212 height 26
type input "06:55"
click at [561, 189] on input "Label" at bounding box center [590, 190] width 212 height 26
type input "ALA Records/ALA Enterprises, Inc."
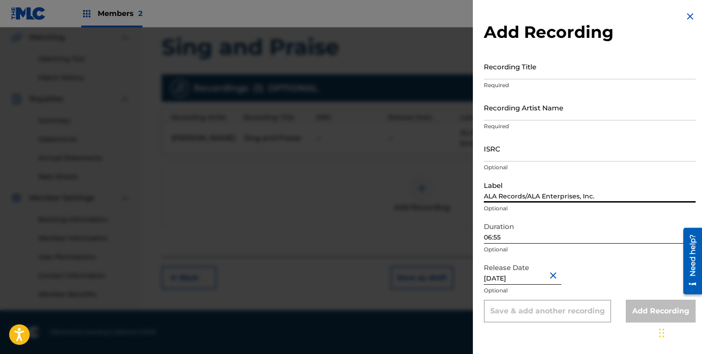
type input "[PERSON_NAME]"
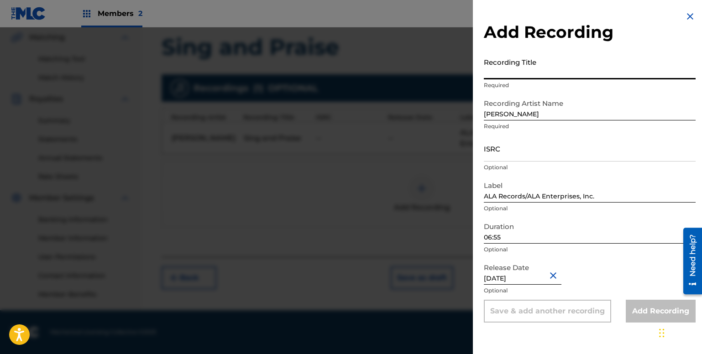
click at [566, 67] on input "Recording Title" at bounding box center [590, 66] width 212 height 26
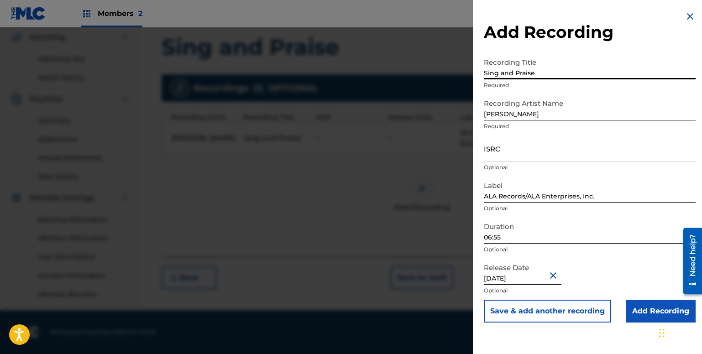
type input "Sing and Praise"
click at [651, 307] on input "Add Recording" at bounding box center [660, 311] width 70 height 23
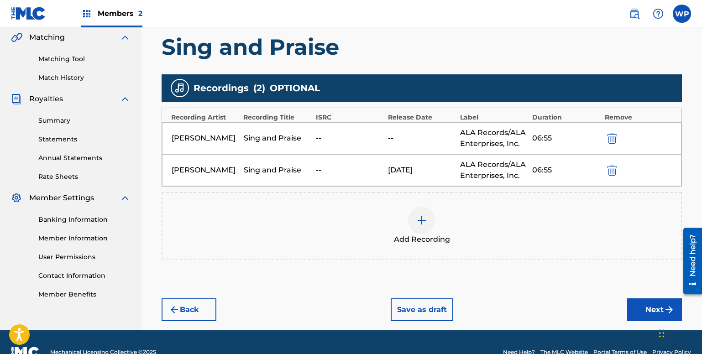
click at [612, 138] on img "submit" at bounding box center [612, 138] width 10 height 11
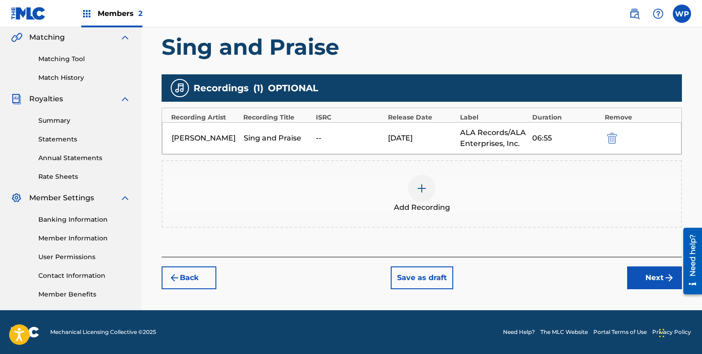
click at [654, 276] on button "Next" at bounding box center [654, 277] width 55 height 23
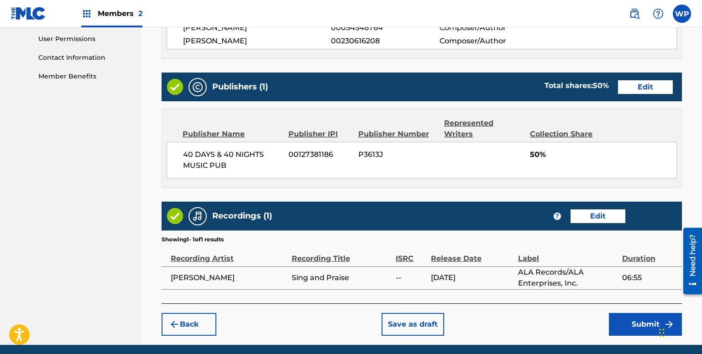
scroll to position [464, 0]
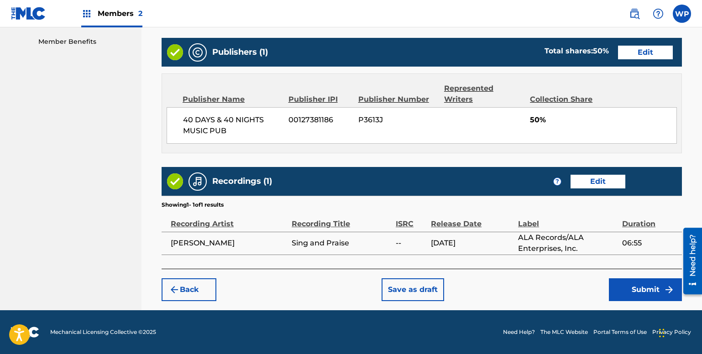
click at [634, 289] on button "Submit" at bounding box center [645, 289] width 73 height 23
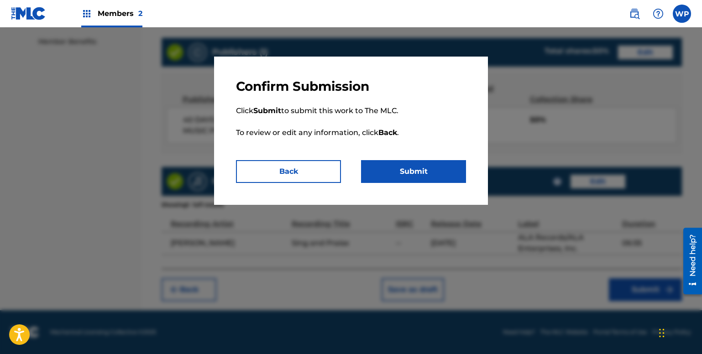
click at [417, 168] on button "Submit" at bounding box center [413, 171] width 105 height 23
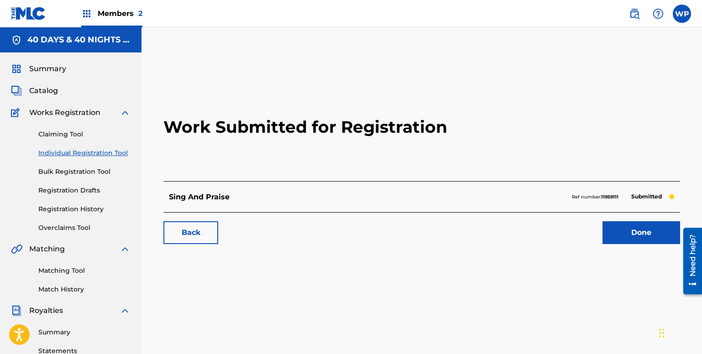
click at [646, 231] on link "Done" at bounding box center [641, 232] width 78 height 23
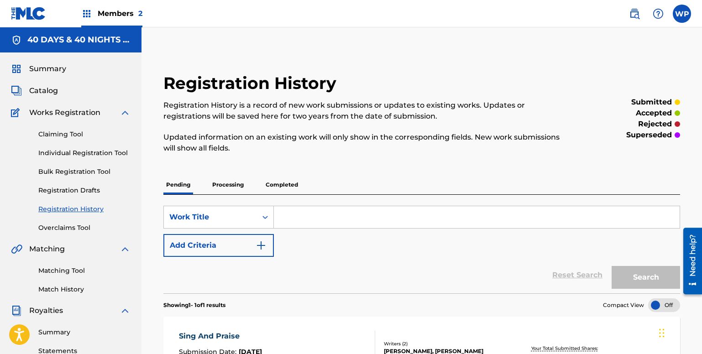
click at [17, 11] on img at bounding box center [28, 13] width 35 height 13
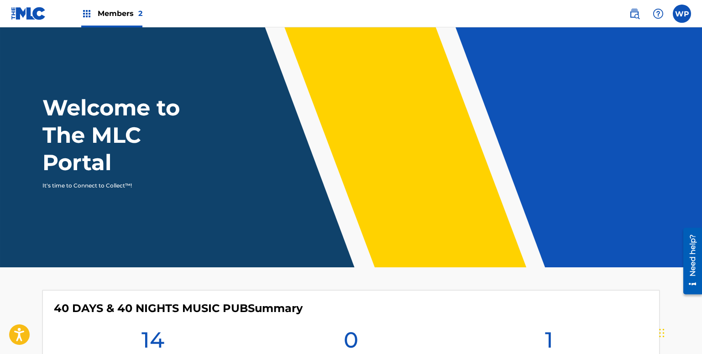
scroll to position [246, 0]
